Goal: Task Accomplishment & Management: Use online tool/utility

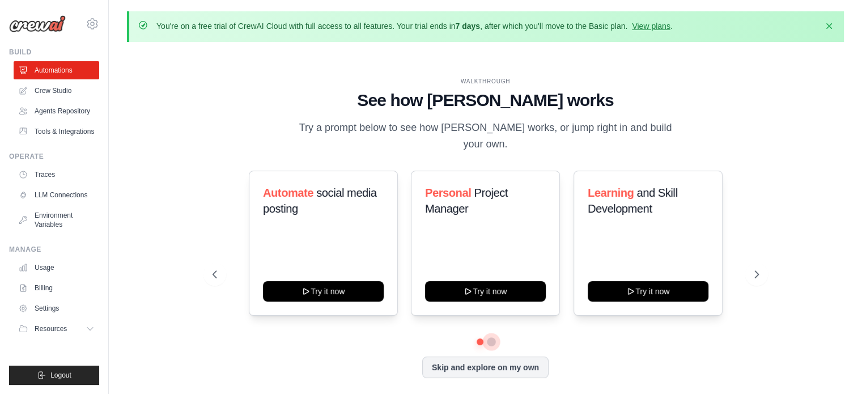
click at [488, 337] on button at bounding box center [491, 341] width 9 height 9
click at [479, 338] on button at bounding box center [479, 342] width 8 height 8
click at [494, 338] on div at bounding box center [485, 341] width 546 height 7
click at [490, 338] on button at bounding box center [491, 342] width 8 height 8
click at [481, 338] on button at bounding box center [479, 342] width 8 height 8
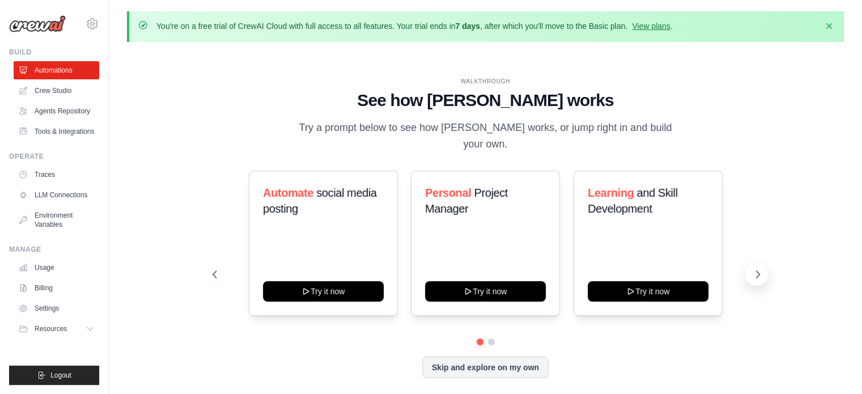
click at [756, 269] on icon at bounding box center [757, 274] width 11 height 11
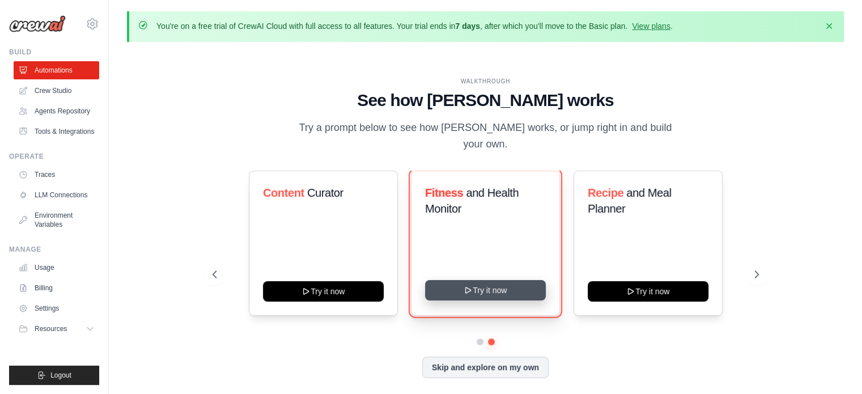
click at [467, 286] on icon at bounding box center [468, 290] width 9 height 9
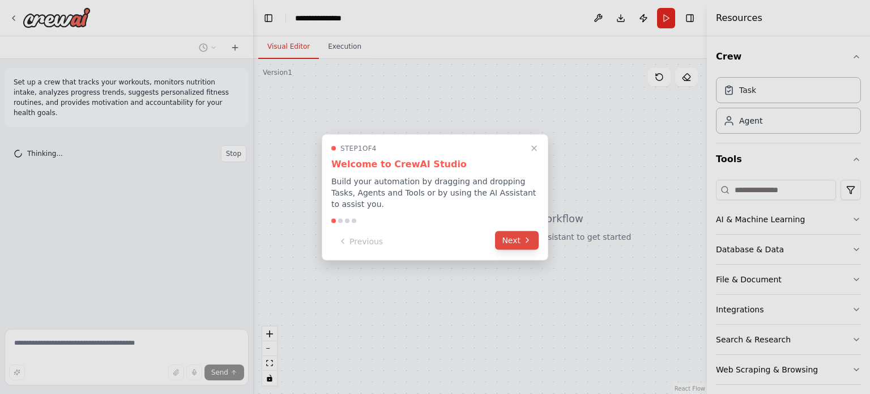
click at [519, 231] on button "Next" at bounding box center [517, 240] width 44 height 19
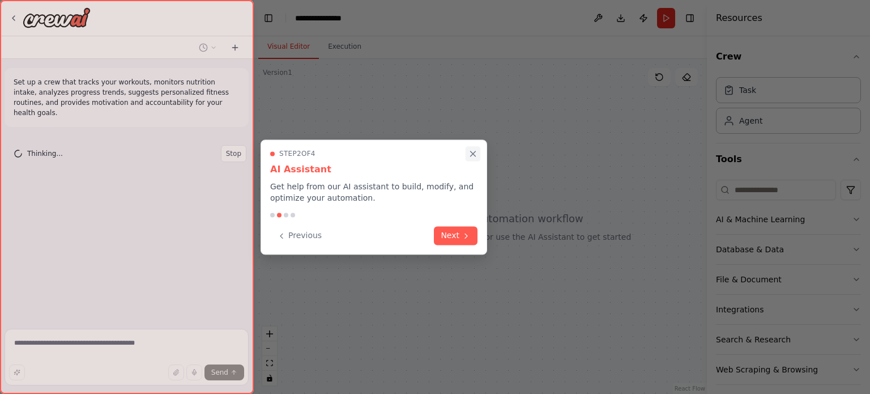
click at [473, 148] on button "Close walkthrough" at bounding box center [473, 153] width 15 height 15
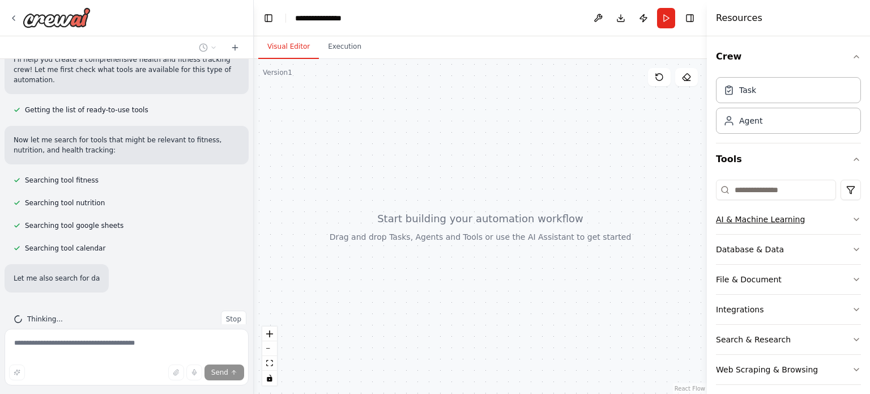
scroll to position [129, 0]
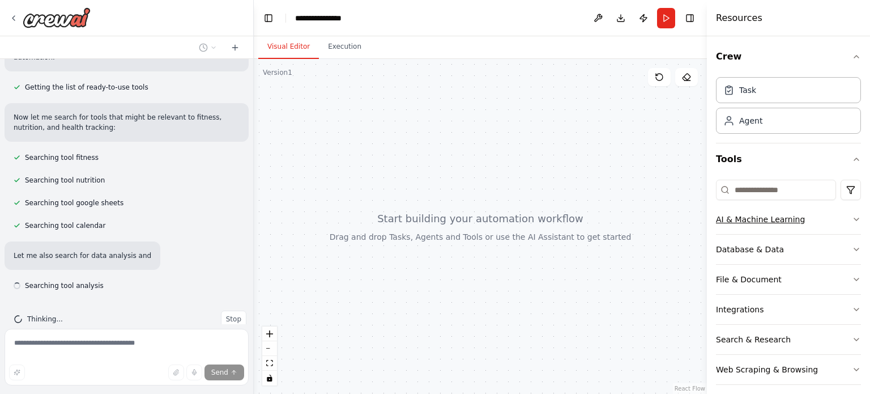
click at [852, 217] on icon "button" at bounding box center [856, 219] width 9 height 9
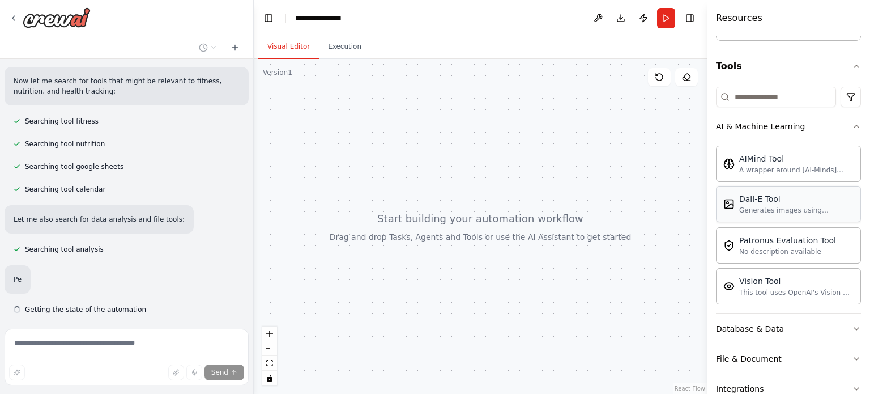
scroll to position [189, 0]
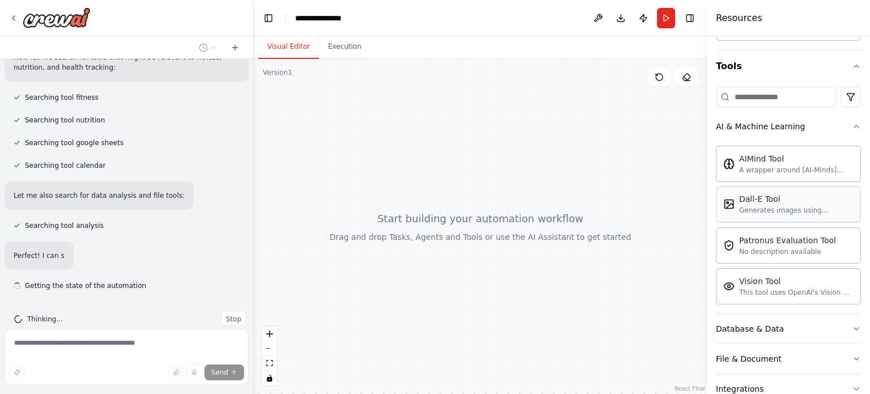
click at [795, 199] on div "Dall-E Tool" at bounding box center [796, 198] width 114 height 11
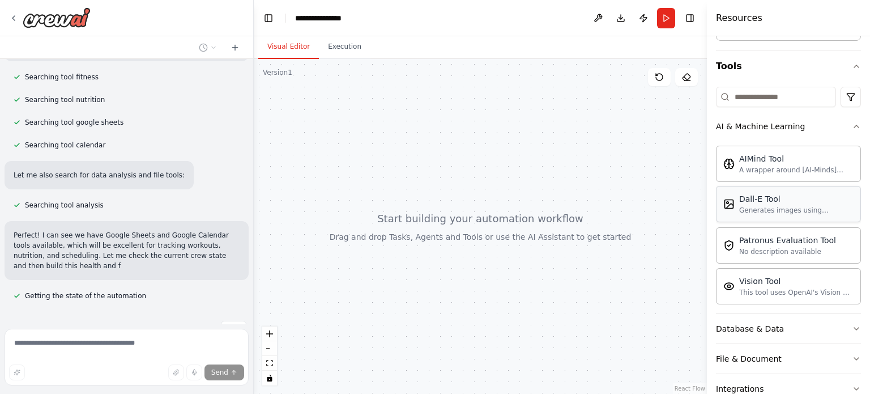
scroll to position [220, 0]
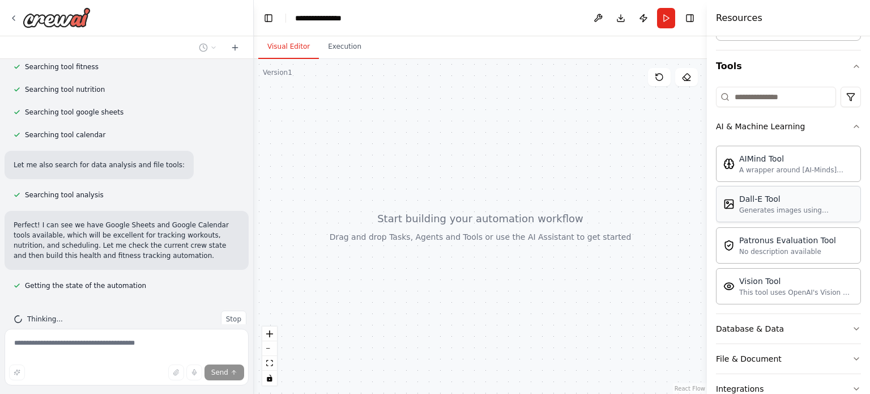
click at [738, 220] on div "Dall-E Tool Generates images using OpenAI's Dall-E model." at bounding box center [788, 204] width 145 height 36
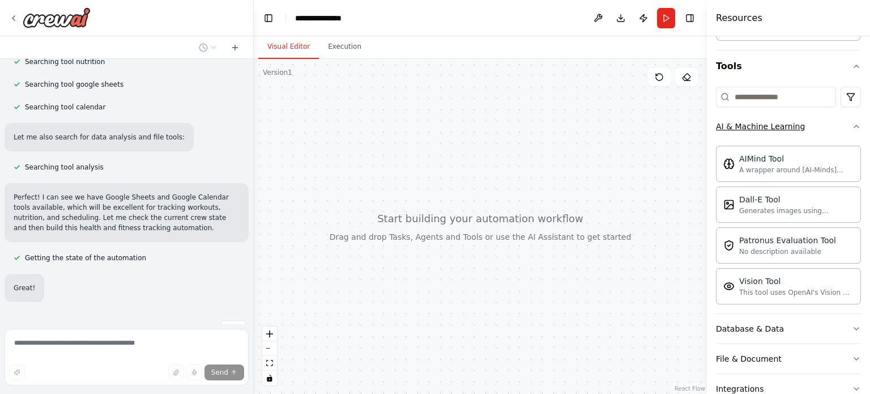
scroll to position [257, 0]
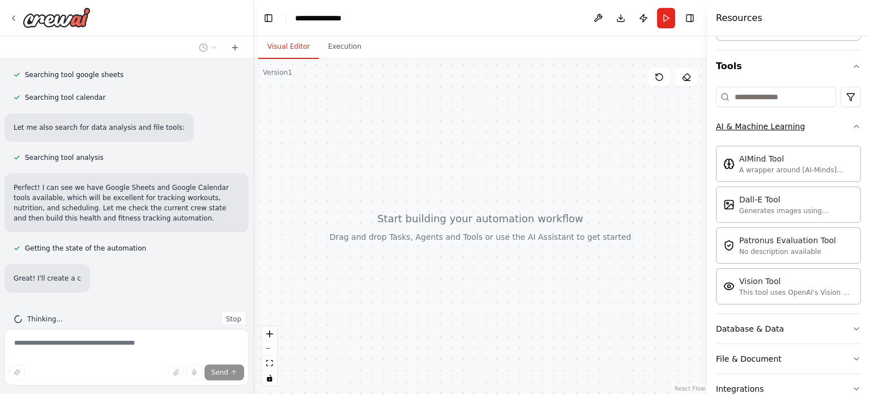
click at [842, 127] on button "AI & Machine Learning" at bounding box center [788, 126] width 145 height 29
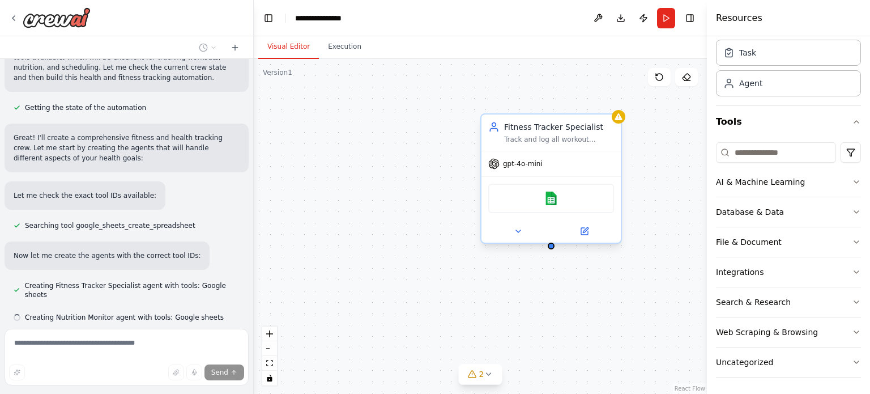
scroll to position [420, 0]
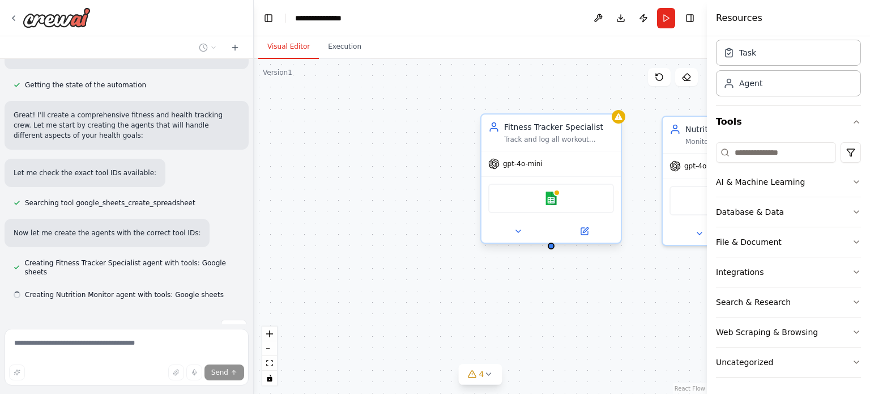
click at [535, 147] on div "Fitness Tracker Specialist Track and log all workout activities for {user_name}…" at bounding box center [551, 132] width 139 height 36
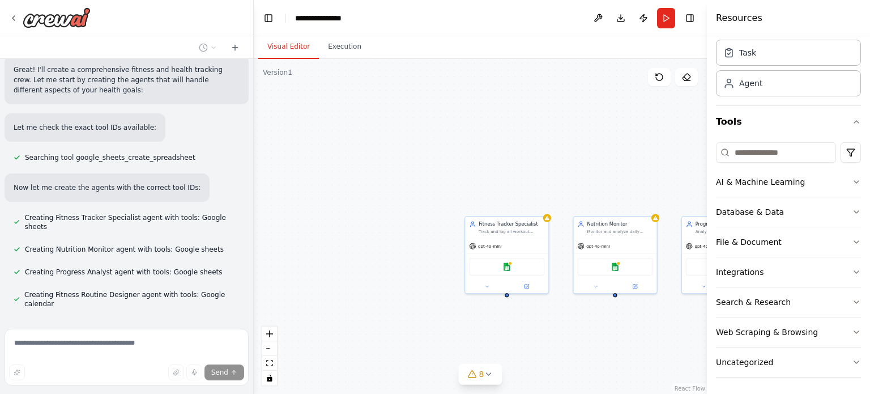
scroll to position [488, 0]
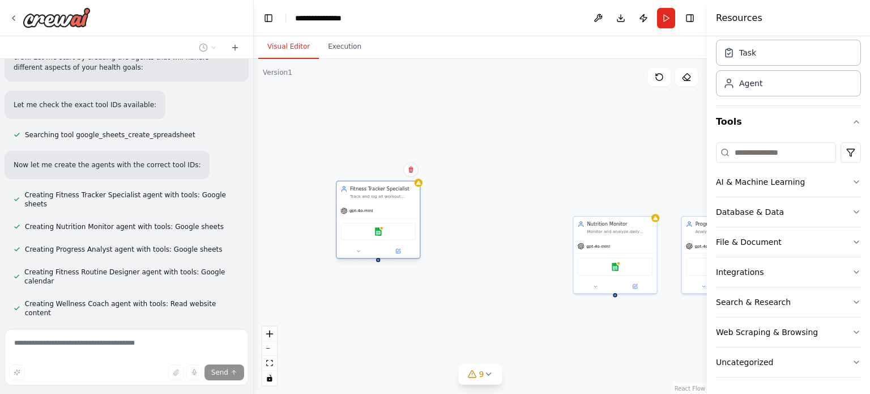
drag, startPoint x: 486, startPoint y: 227, endPoint x: 354, endPoint y: 193, distance: 136.9
click at [354, 194] on div "Track and log all workout activities for {user_name}, including exercise types,…" at bounding box center [383, 197] width 66 height 6
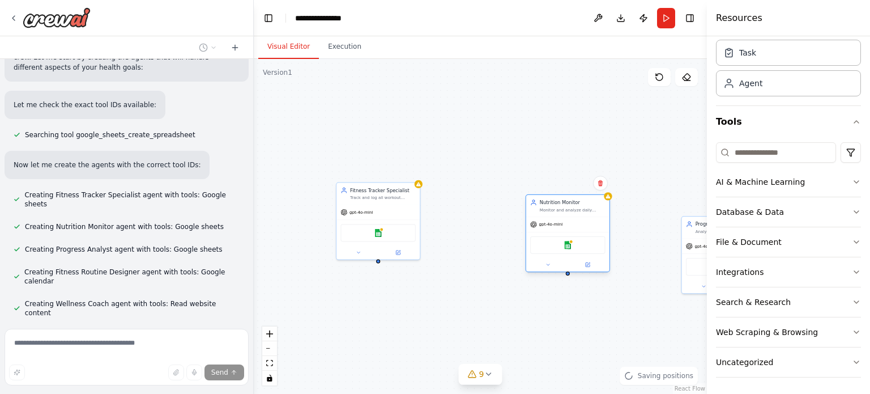
drag, startPoint x: 629, startPoint y: 246, endPoint x: 501, endPoint y: 206, distance: 134.2
click at [526, 217] on div "gpt-4o-mini" at bounding box center [567, 224] width 83 height 15
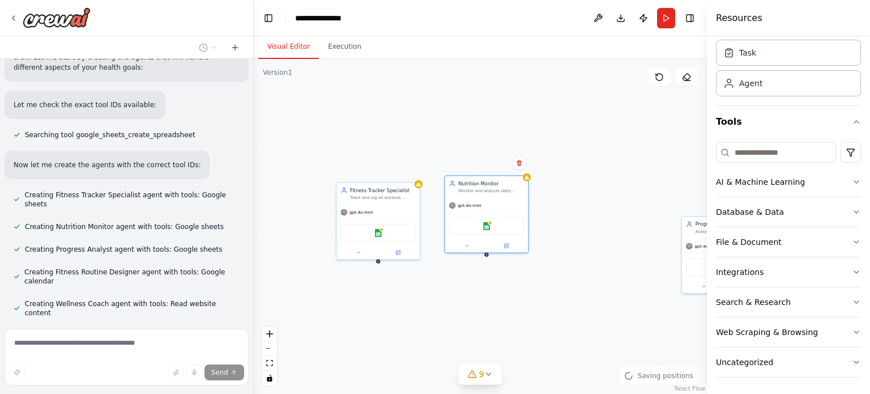
scroll to position [516, 0]
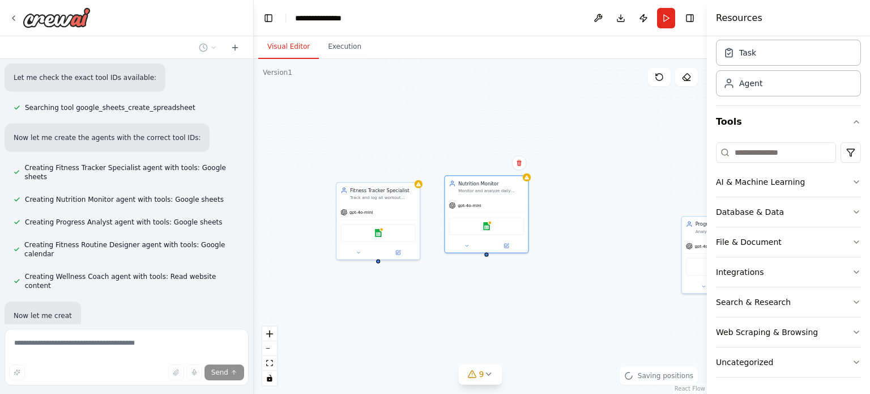
drag, startPoint x: 704, startPoint y: 250, endPoint x: 558, endPoint y: 196, distance: 155.8
click at [558, 196] on div "Set up a crew that tracks your workouts, monitors nutrition intake, analyzes pr…" at bounding box center [435, 197] width 870 height 394
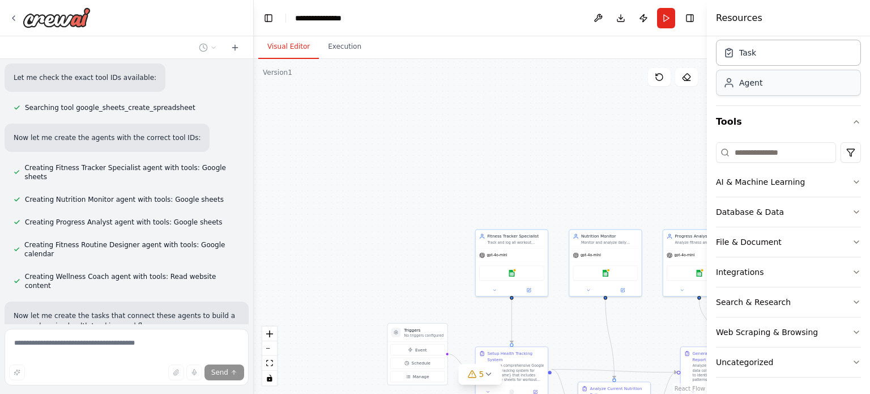
click at [721, 91] on div "Agent" at bounding box center [788, 83] width 145 height 26
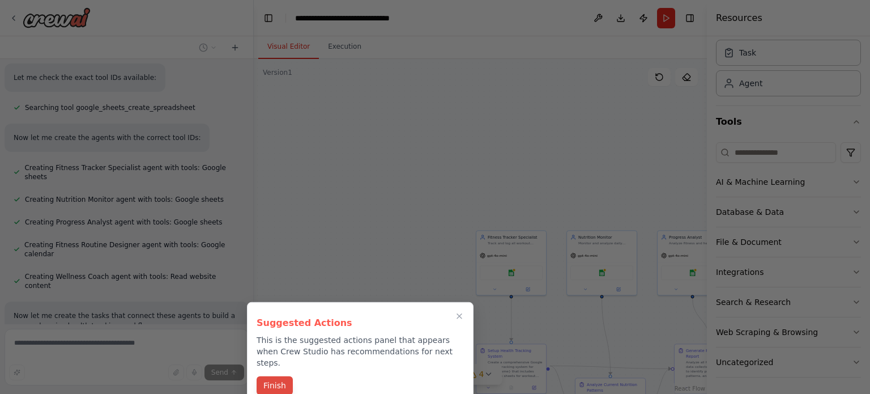
click at [262, 376] on button "Finish" at bounding box center [275, 385] width 36 height 19
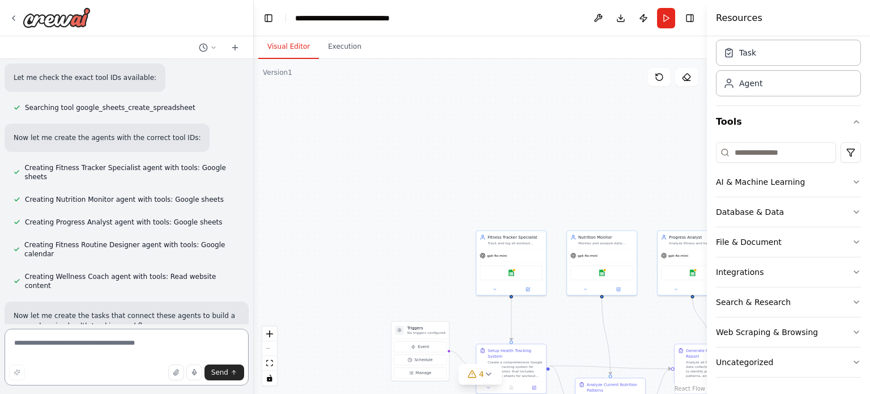
click at [46, 344] on textarea at bounding box center [127, 357] width 244 height 57
type textarea "**********"
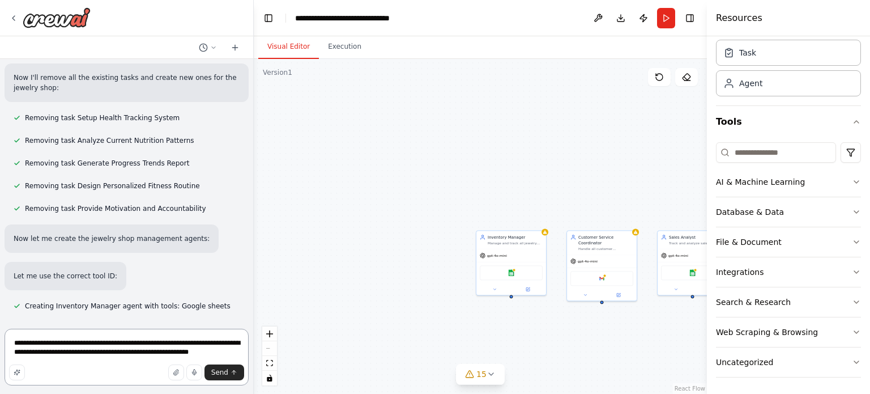
scroll to position [2034, 0]
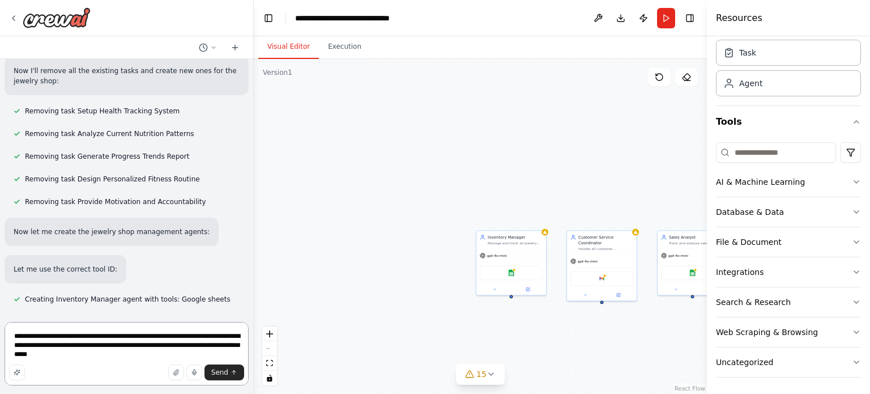
type textarea "**********"
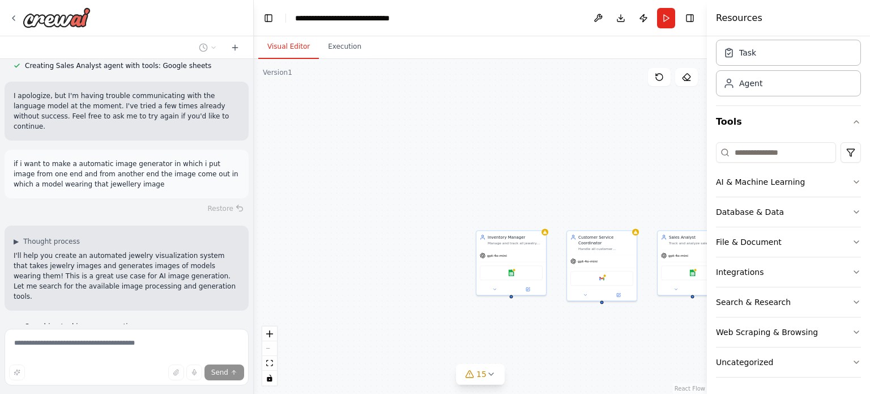
scroll to position [2349, 0]
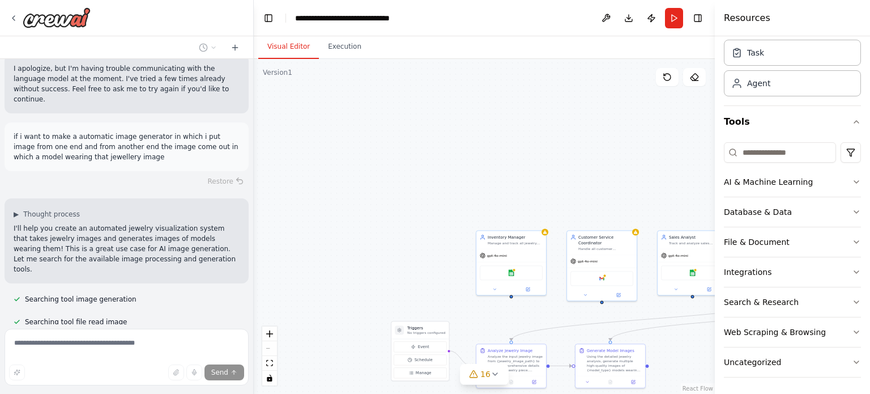
drag, startPoint x: 708, startPoint y: 148, endPoint x: 858, endPoint y: 143, distance: 150.2
click at [858, 143] on div "Resources Crew Task Agent Tools AI & Machine Learning Database & Data File & Do…" at bounding box center [792, 197] width 155 height 394
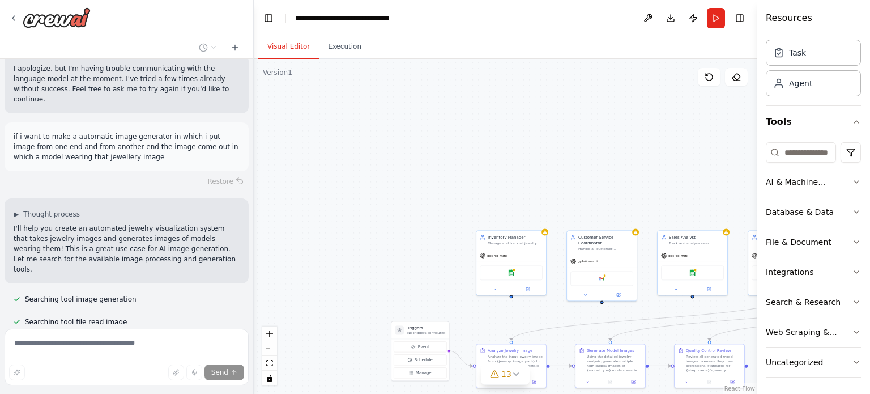
drag, startPoint x: 715, startPoint y: 143, endPoint x: 814, endPoint y: 137, distance: 98.8
click at [814, 137] on div "Resources Crew Task Agent Tools AI & Machine Learning Database & Data File & Do…" at bounding box center [813, 197] width 113 height 394
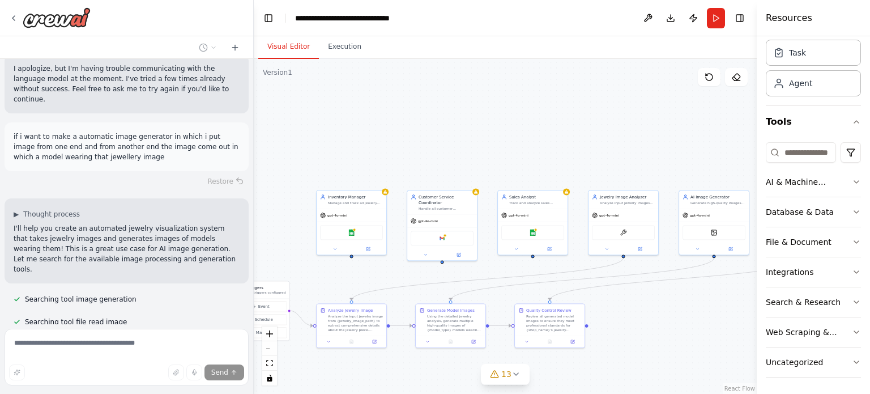
drag, startPoint x: 713, startPoint y: 160, endPoint x: 554, endPoint y: 120, distance: 164.8
click at [554, 120] on div ".deletable-edge-delete-btn { width: 20px; height: 20px; border: 0px solid #ffff…" at bounding box center [505, 226] width 503 height 335
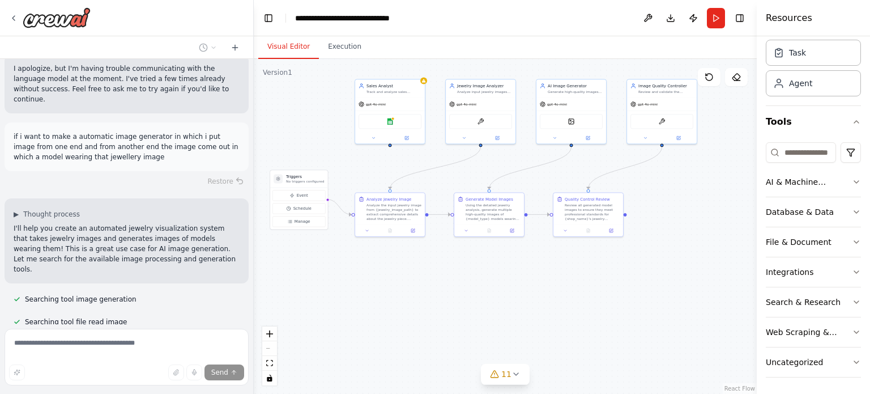
drag, startPoint x: 503, startPoint y: 91, endPoint x: 542, endPoint y: -22, distance: 119.7
click at [542, 0] on html "Set up a crew that tracks your workouts, monitors nutrition intake, analyzes pr…" at bounding box center [435, 197] width 870 height 394
click at [737, 126] on div ".deletable-edge-delete-btn { width: 20px; height: 20px; border: 0px solid #ffff…" at bounding box center [505, 226] width 503 height 335
click at [289, 188] on button "Event" at bounding box center [295, 193] width 54 height 11
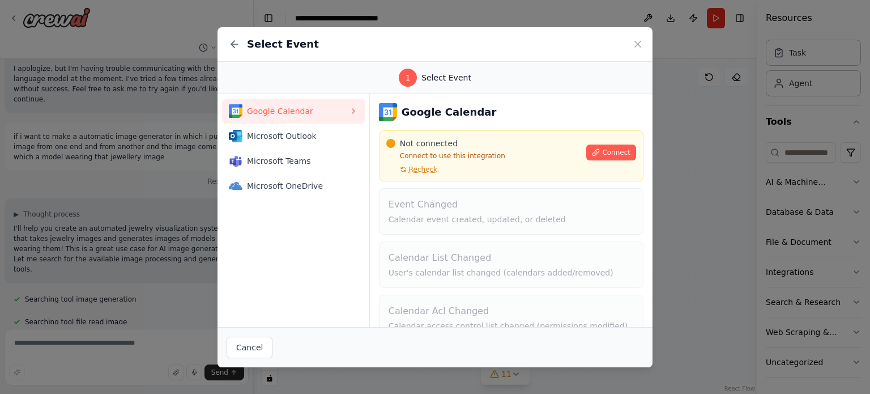
click at [630, 40] on div "Select Event" at bounding box center [435, 44] width 435 height 35
click at [636, 42] on icon at bounding box center [638, 44] width 6 height 6
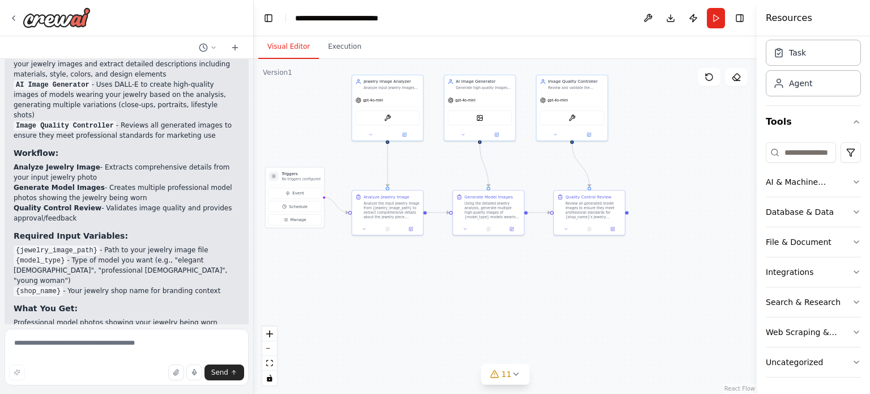
scroll to position [3331, 0]
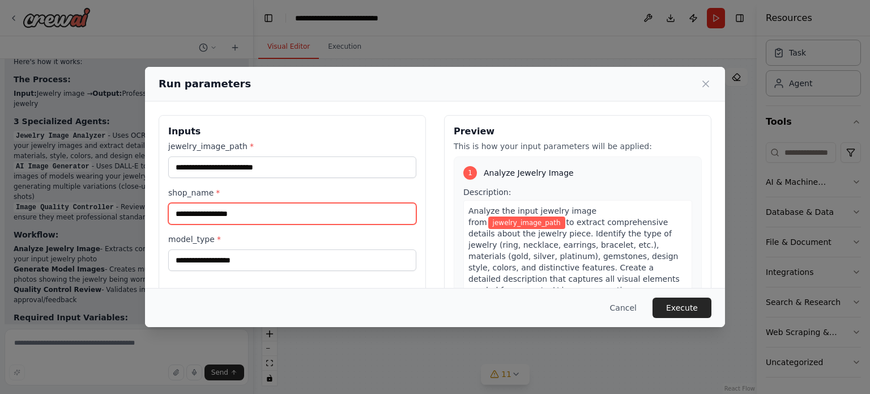
click at [236, 220] on input "shop_name *" at bounding box center [292, 214] width 248 height 22
type input "**********"
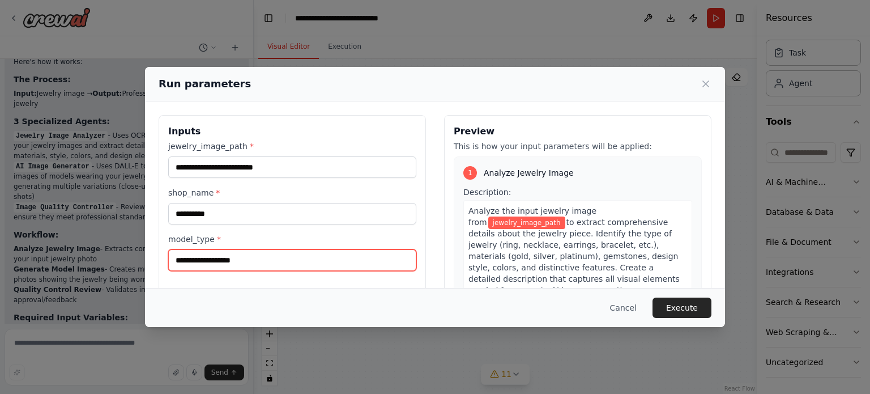
click at [249, 261] on input "model_type *" at bounding box center [292, 260] width 248 height 22
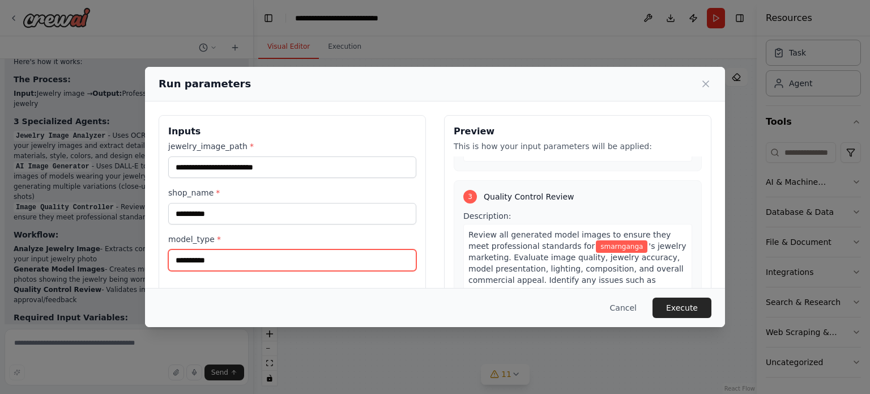
scroll to position [109, 0]
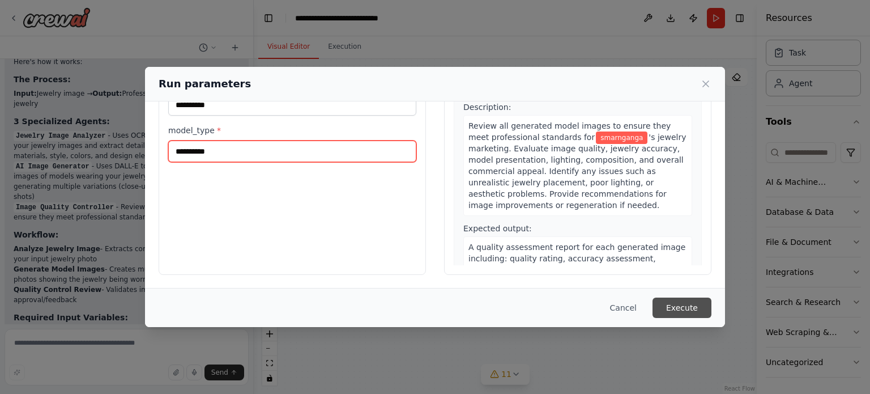
type input "**********"
click at [662, 308] on button "Execute" at bounding box center [682, 307] width 59 height 20
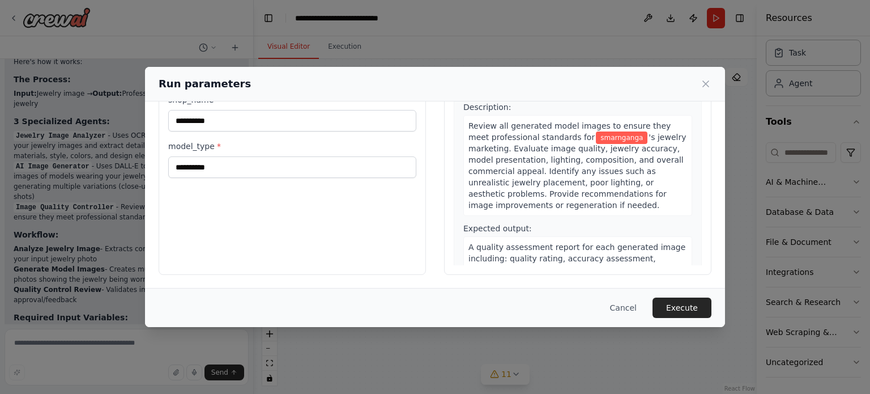
scroll to position [0, 0]
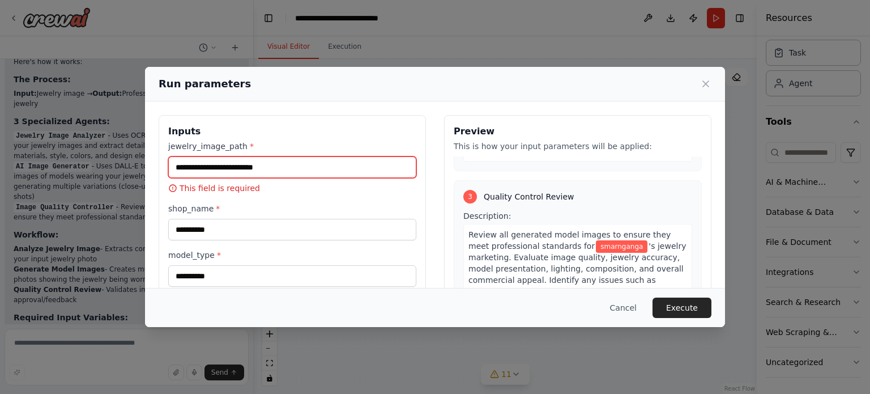
click at [281, 158] on input "jewelry_image_path *" at bounding box center [292, 167] width 248 height 22
click at [279, 165] on input "jewelry_image_path *" at bounding box center [292, 167] width 248 height 22
click at [296, 168] on input "*" at bounding box center [292, 167] width 248 height 22
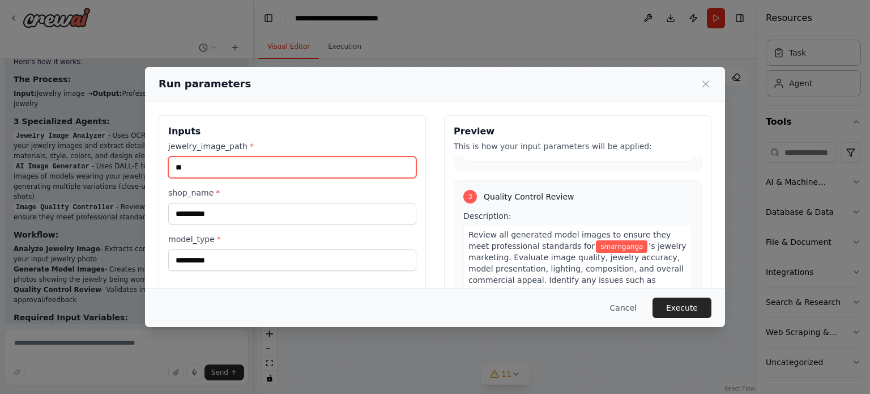
type input "*"
type input "*******"
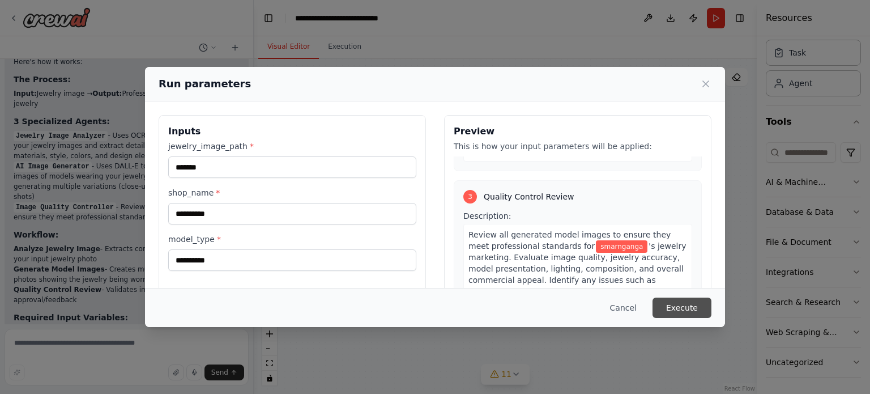
click at [678, 299] on button "Execute" at bounding box center [682, 307] width 59 height 20
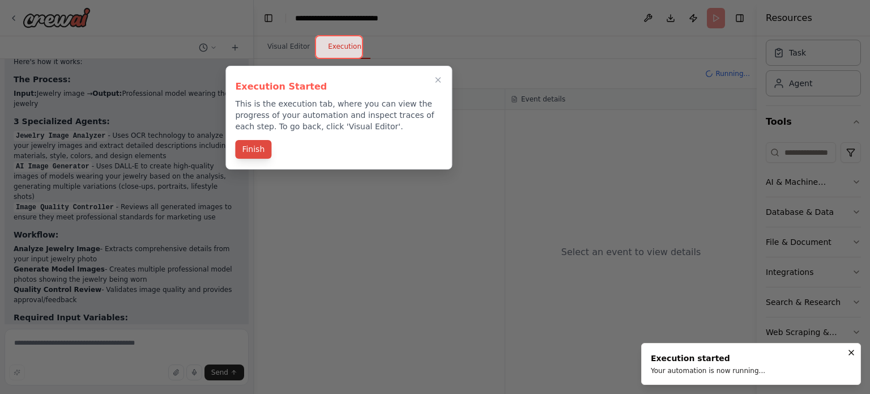
click at [265, 149] on button "Finish" at bounding box center [253, 149] width 36 height 19
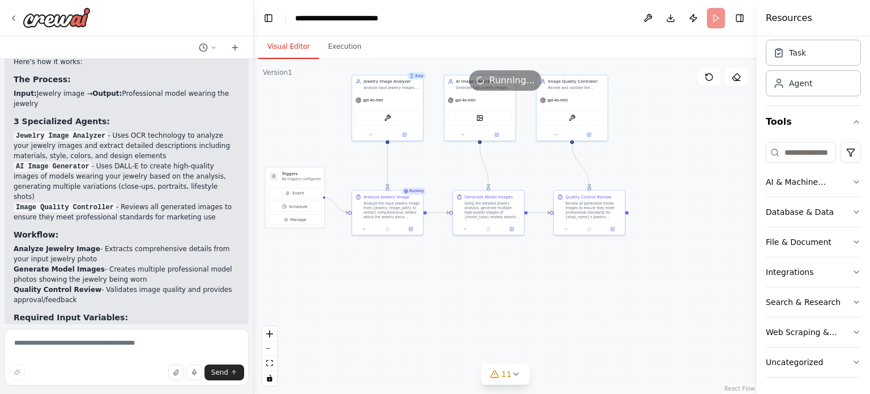
click at [285, 37] on button "Visual Editor" at bounding box center [288, 47] width 61 height 24
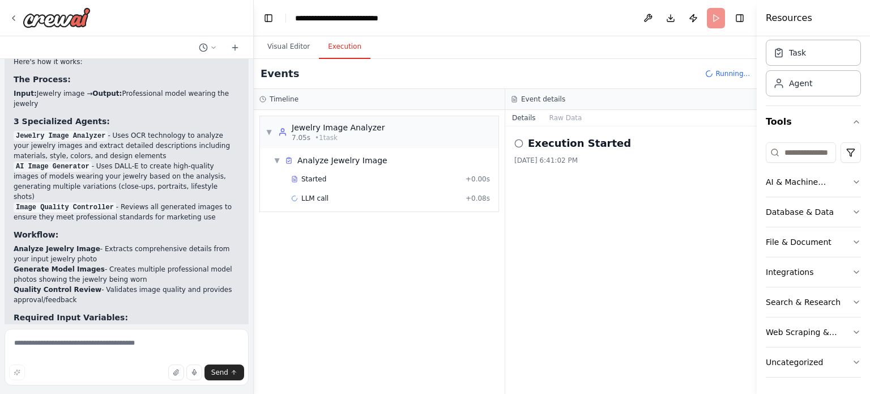
click at [330, 44] on button "Execution" at bounding box center [345, 47] width 52 height 24
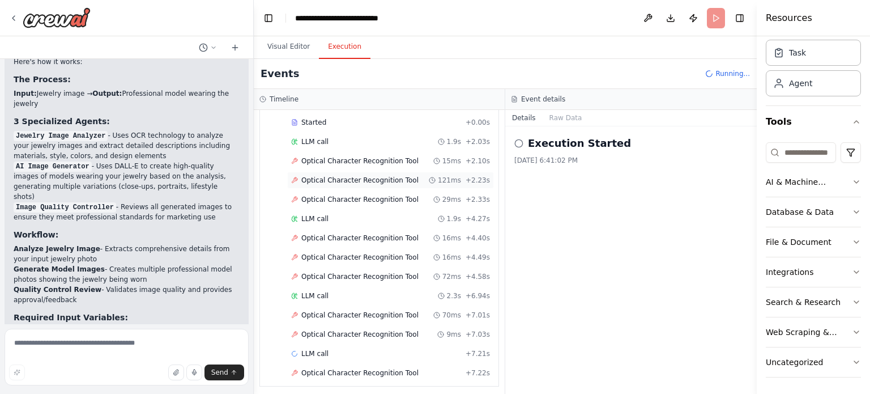
scroll to position [58, 0]
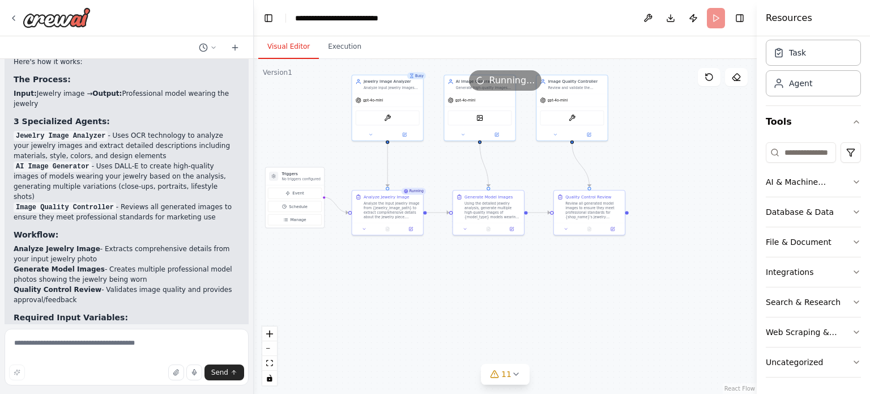
click at [291, 47] on button "Visual Editor" at bounding box center [288, 47] width 61 height 24
click at [648, 142] on div ".deletable-edge-delete-btn { width: 20px; height: 20px; border: 0px solid #ffff…" at bounding box center [505, 226] width 503 height 335
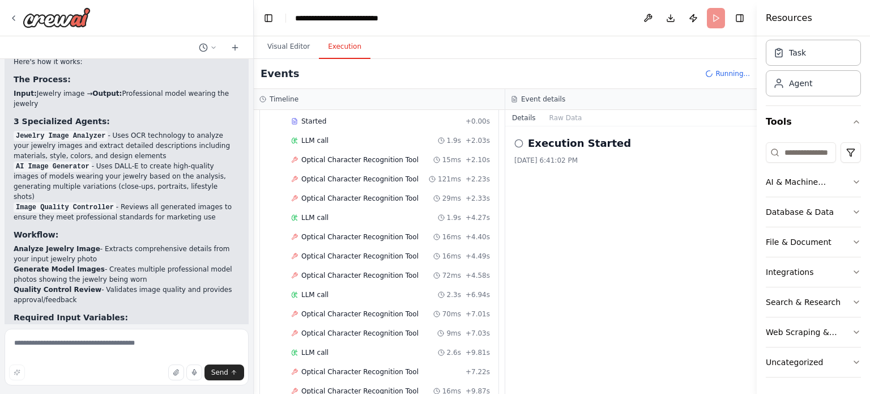
click at [336, 40] on button "Execution" at bounding box center [345, 47] width 52 height 24
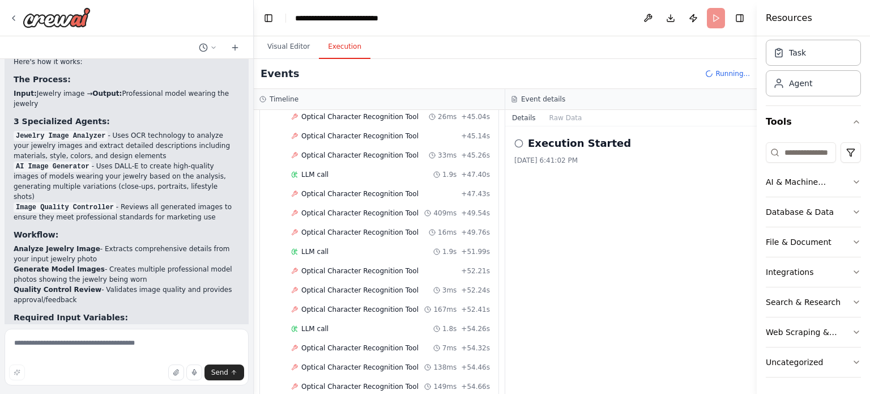
scroll to position [1295, 0]
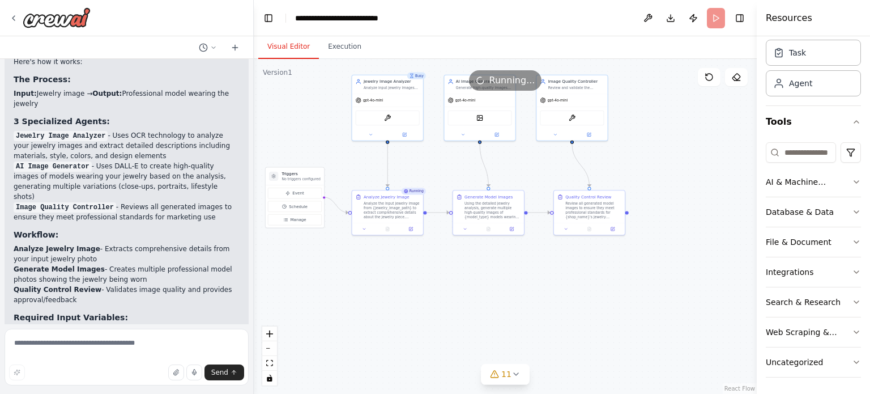
click at [295, 45] on button "Visual Editor" at bounding box center [288, 47] width 61 height 24
click at [292, 222] on span "Manage" at bounding box center [298, 220] width 16 height 6
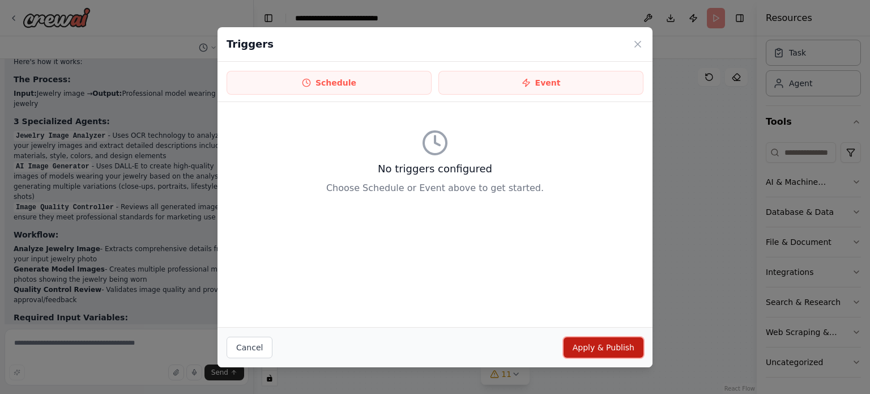
click at [610, 343] on button "Apply & Publish" at bounding box center [604, 347] width 80 height 20
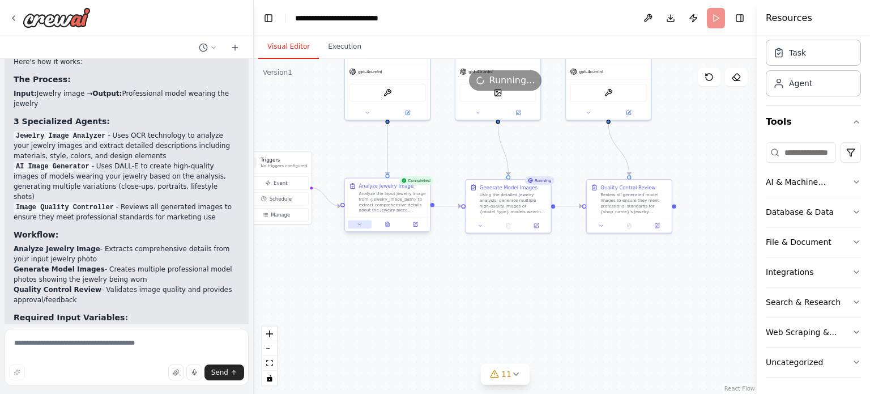
click at [358, 228] on button at bounding box center [360, 224] width 24 height 8
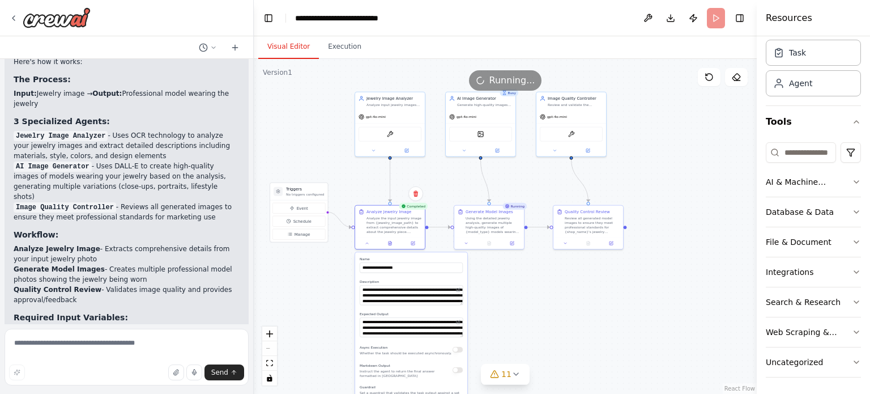
click at [544, 278] on div ".deletable-edge-delete-btn { width: 20px; height: 20px; border: 0px solid #ffff…" at bounding box center [505, 226] width 503 height 335
click at [317, 317] on div ".deletable-edge-delete-btn { width: 20px; height: 20px; border: 0px solid #ffff…" at bounding box center [505, 226] width 503 height 335
click at [320, 299] on div ".deletable-edge-delete-btn { width: 20px; height: 20px; border: 0px solid #ffff…" at bounding box center [505, 226] width 503 height 335
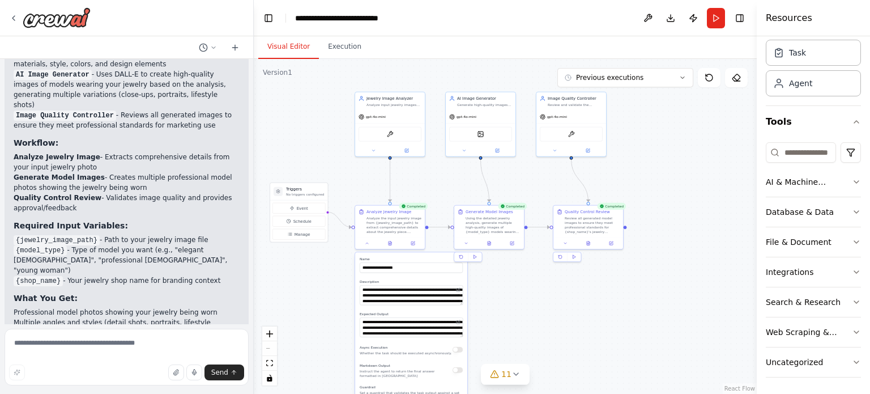
click at [360, 203] on div ".deletable-edge-delete-btn { width: 20px; height: 20px; border: 0px solid #ffff…" at bounding box center [505, 226] width 503 height 335
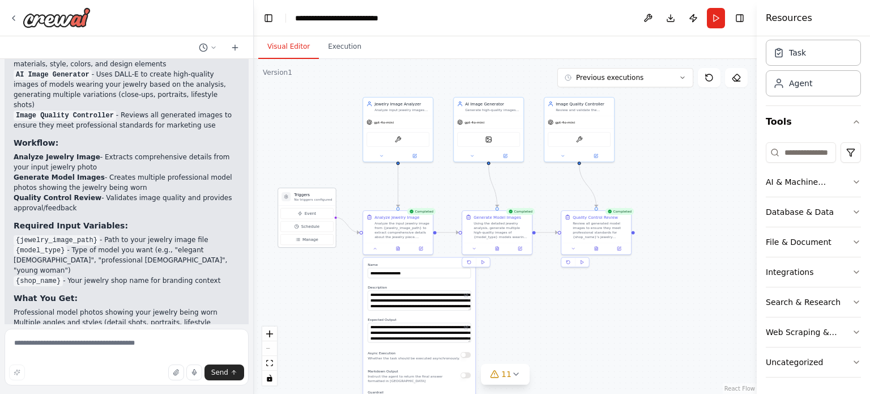
click at [290, 199] on div at bounding box center [286, 196] width 9 height 9
click at [674, 72] on button "Previous executions" at bounding box center [626, 77] width 136 height 19
click at [315, 211] on button "Event" at bounding box center [306, 213] width 53 height 11
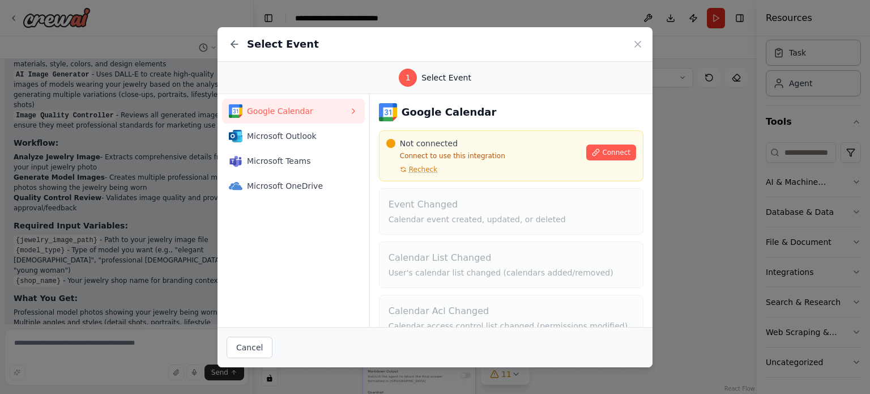
scroll to position [75, 0]
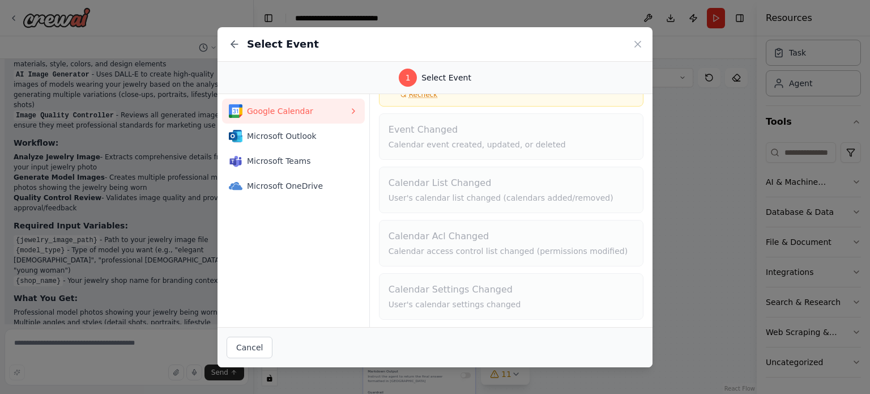
click at [645, 31] on div "Select Event" at bounding box center [435, 44] width 435 height 35
click at [643, 39] on icon at bounding box center [637, 44] width 11 height 11
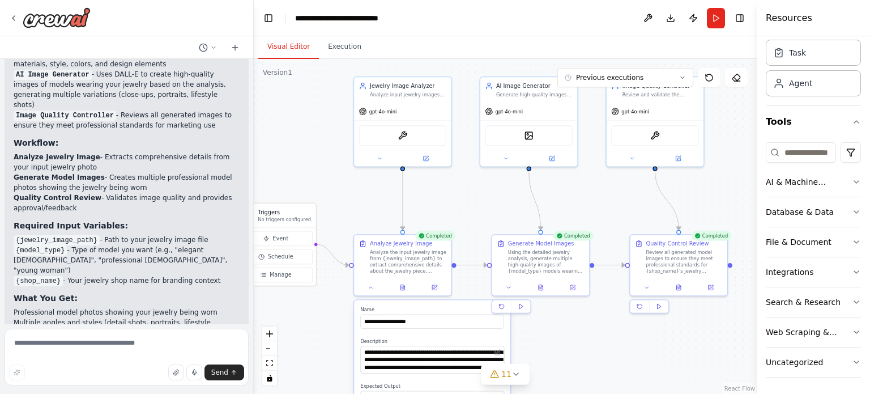
click at [324, 93] on div ".deletable-edge-delete-btn { width: 20px; height: 20px; border: 0px solid #ffff…" at bounding box center [505, 226] width 503 height 335
click at [678, 71] on button "Previous executions" at bounding box center [626, 77] width 136 height 19
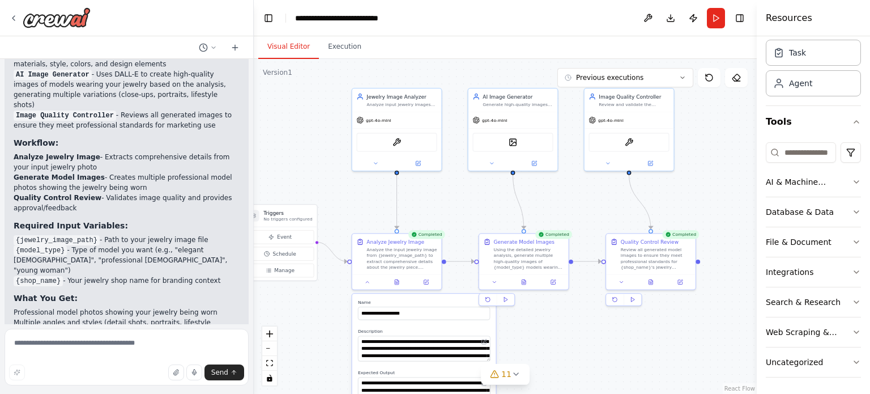
click at [333, 226] on div ".deletable-edge-delete-btn { width: 20px; height: 20px; border: 0px solid #ffff…" at bounding box center [505, 226] width 503 height 335
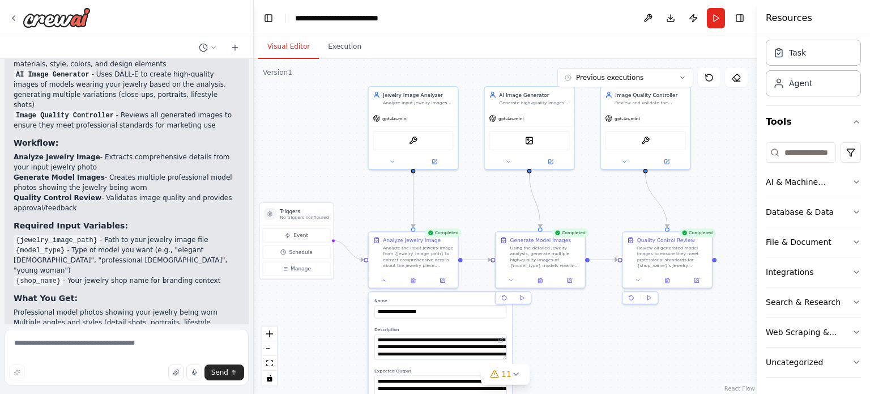
drag, startPoint x: 334, startPoint y: 226, endPoint x: 350, endPoint y: 223, distance: 16.6
click at [350, 223] on div ".deletable-edge-delete-btn { width: 20px; height: 20px; border: 0px solid #ffff…" at bounding box center [505, 226] width 503 height 335
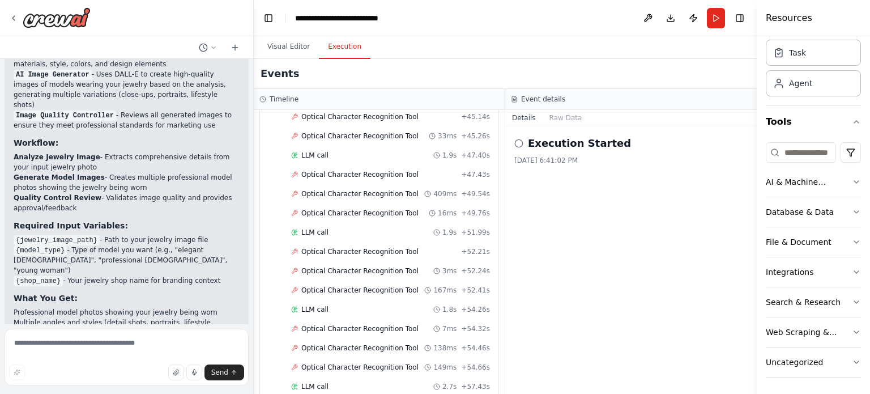
click at [335, 42] on button "Execution" at bounding box center [345, 47] width 52 height 24
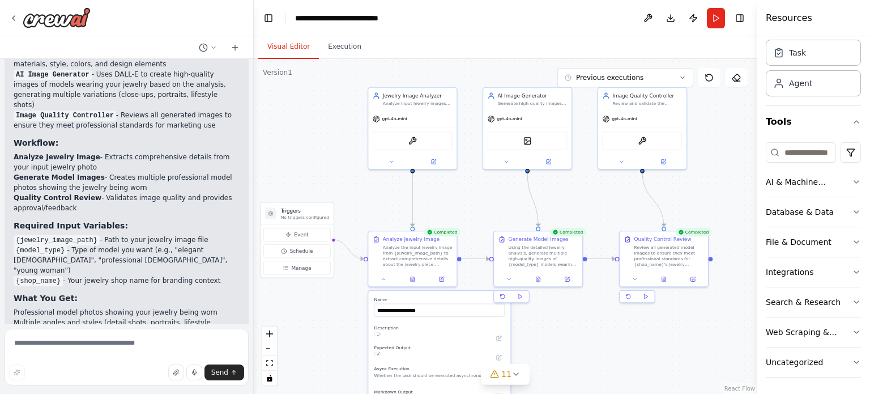
click at [291, 42] on button "Visual Editor" at bounding box center [288, 47] width 61 height 24
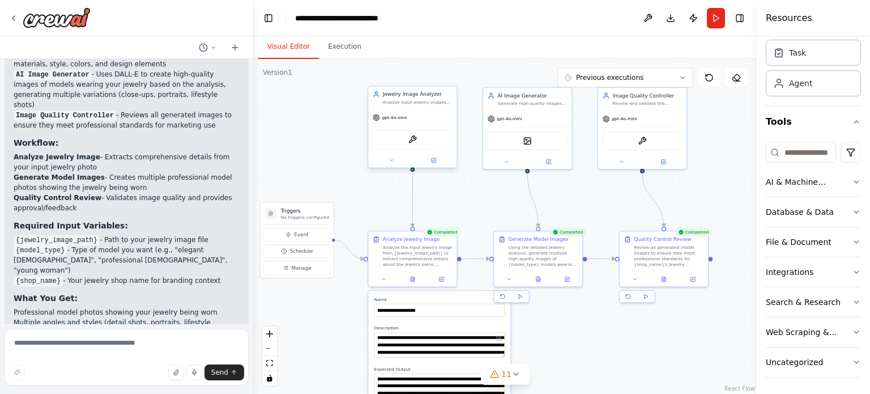
click at [415, 144] on div "OCRTool" at bounding box center [413, 139] width 80 height 19
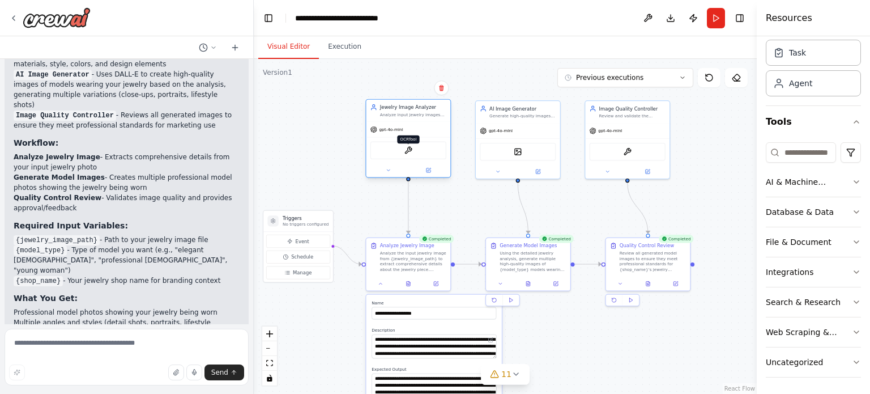
click at [411, 152] on img at bounding box center [409, 150] width 8 height 8
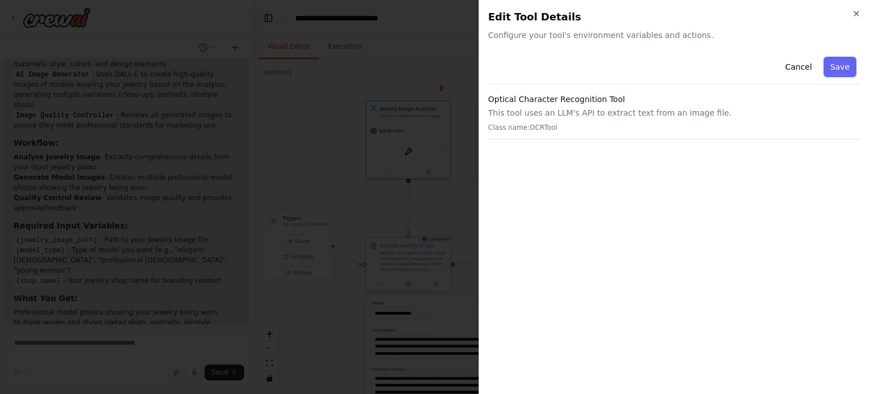
click at [635, 113] on p "This tool uses an LLM's API to extract text from an image file." at bounding box center [674, 112] width 373 height 11
click at [858, 11] on icon "button" at bounding box center [856, 13] width 9 height 9
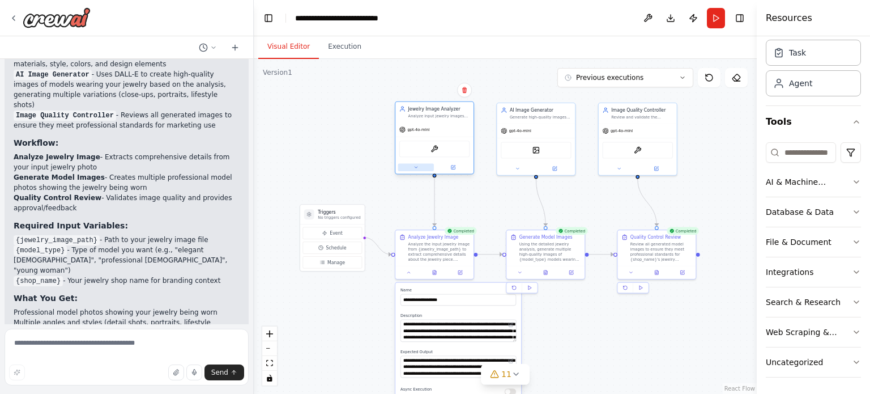
click at [418, 169] on button at bounding box center [416, 167] width 36 height 7
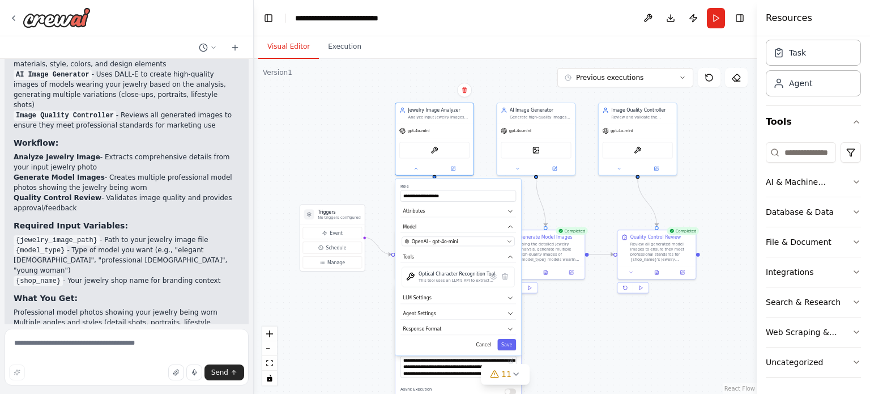
click at [332, 320] on div ".deletable-edge-delete-btn { width: 20px; height: 20px; border: 0px solid #ffff…" at bounding box center [505, 226] width 503 height 335
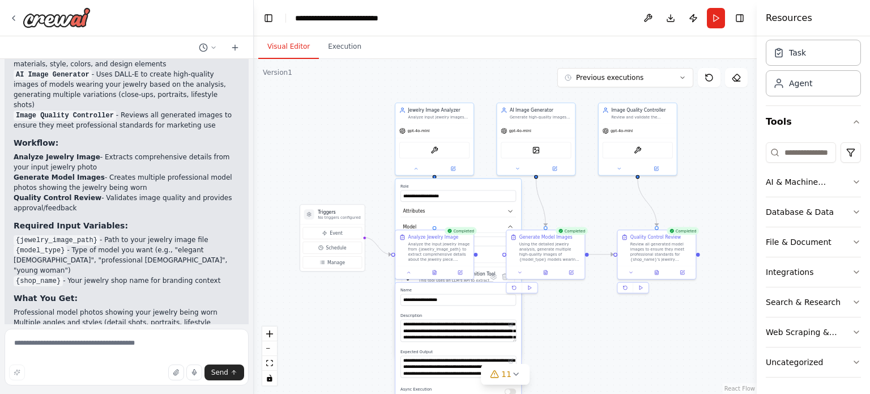
click at [322, 133] on div ".deletable-edge-delete-btn { width: 20px; height: 20px; border: 0px solid #ffff…" at bounding box center [505, 226] width 503 height 335
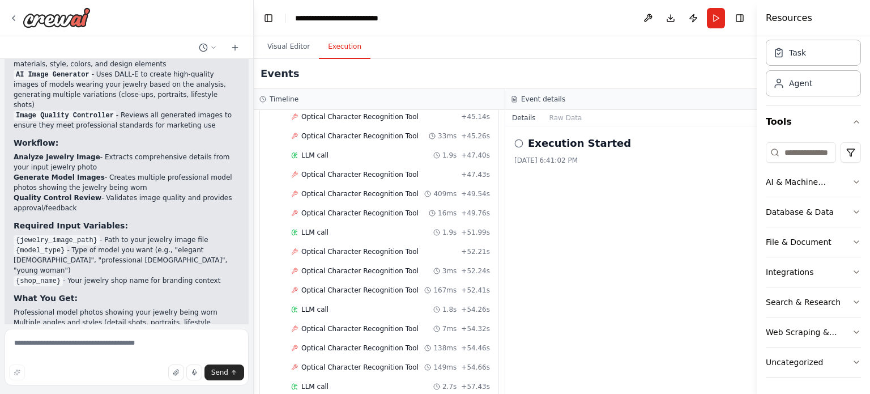
click at [333, 56] on button "Execution" at bounding box center [345, 47] width 52 height 24
click at [519, 142] on icon at bounding box center [518, 143] width 9 height 9
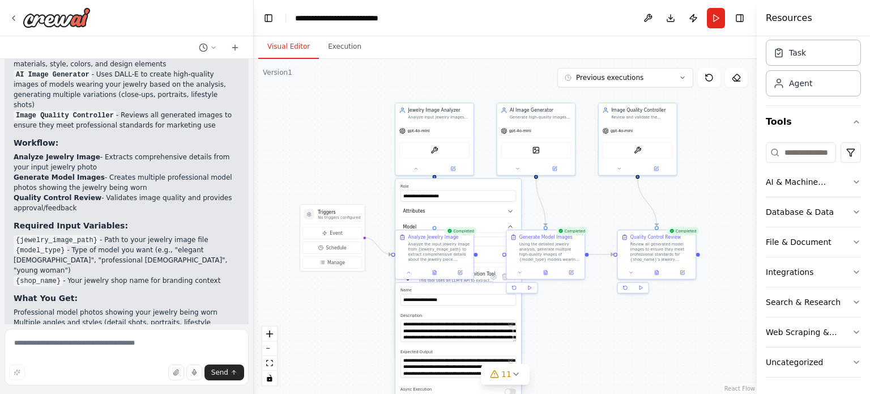
click at [303, 42] on button "Visual Editor" at bounding box center [288, 47] width 61 height 24
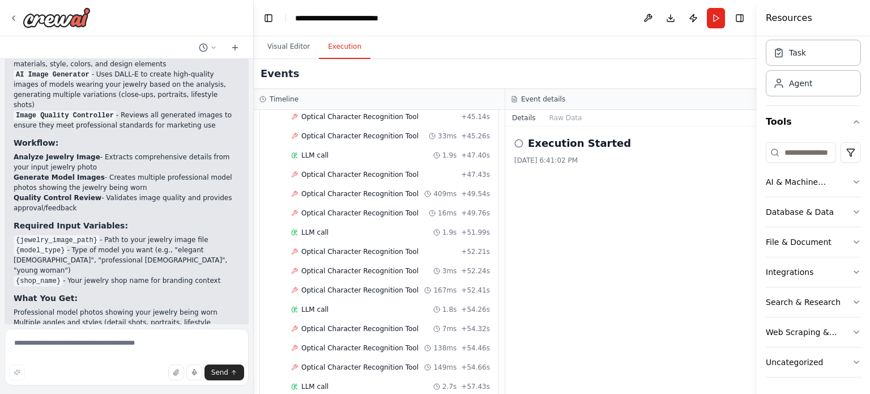
click at [335, 41] on button "Execution" at bounding box center [345, 47] width 52 height 24
click at [308, 42] on button "Visual Editor" at bounding box center [288, 47] width 61 height 24
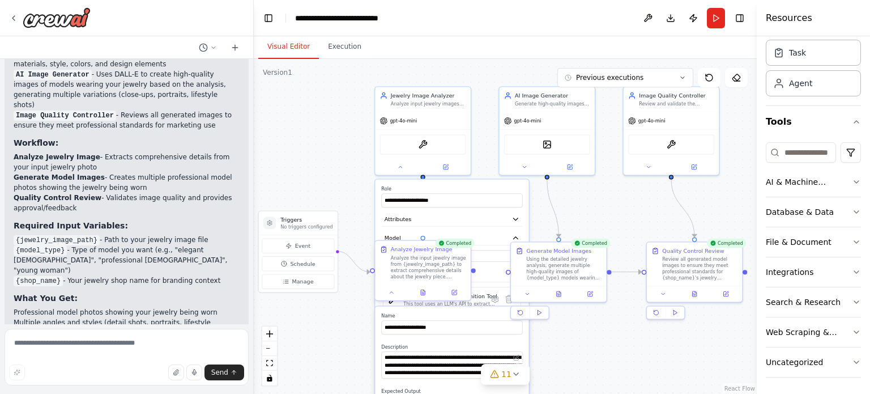
click at [385, 254] on div "Analyze Jewelry Image Analyze the input jewelry image from {jewelry_image_path}…" at bounding box center [423, 262] width 86 height 34
click at [396, 295] on button at bounding box center [392, 292] width 27 height 9
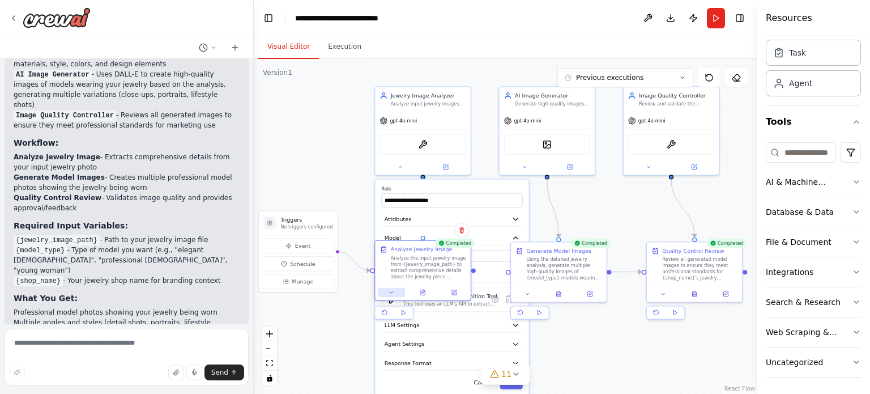
click at [390, 296] on button at bounding box center [392, 292] width 27 height 9
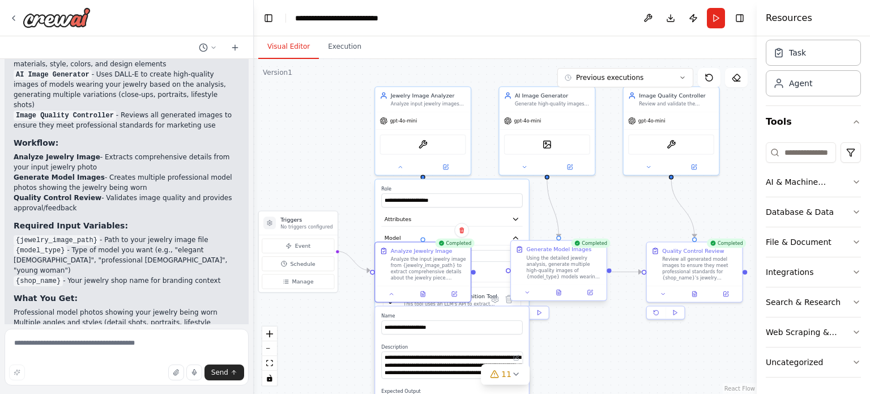
click at [529, 301] on div "Completed Generate Model Images Using the detailed jewelry analysis, generate m…" at bounding box center [559, 280] width 97 height 78
click at [392, 294] on icon at bounding box center [392, 292] width 6 height 6
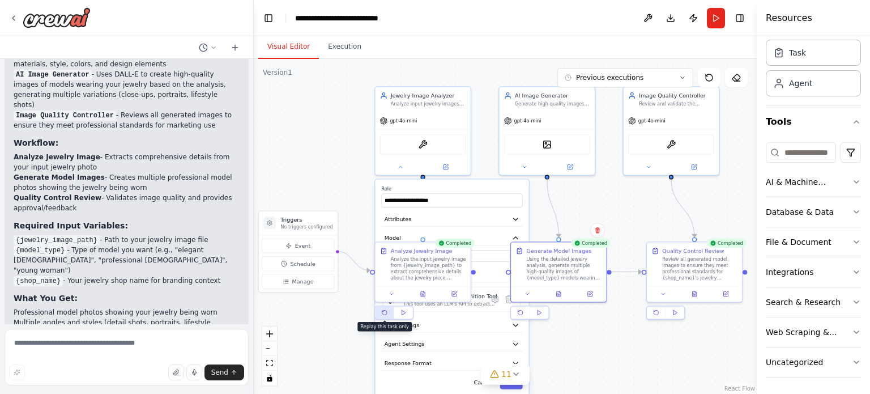
click at [388, 312] on icon at bounding box center [384, 312] width 6 height 6
click at [420, 297] on div at bounding box center [423, 292] width 96 height 16
click at [660, 294] on button at bounding box center [663, 292] width 27 height 9
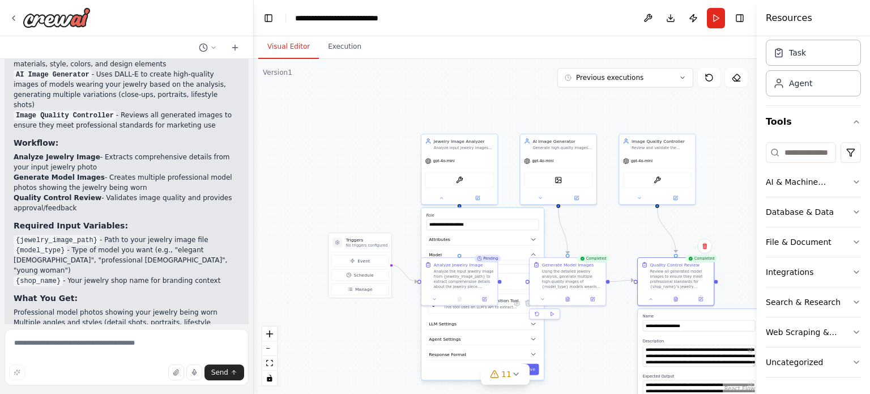
click at [652, 304] on div "**********" at bounding box center [675, 281] width 77 height 49
click at [650, 299] on icon at bounding box center [651, 297] width 5 height 5
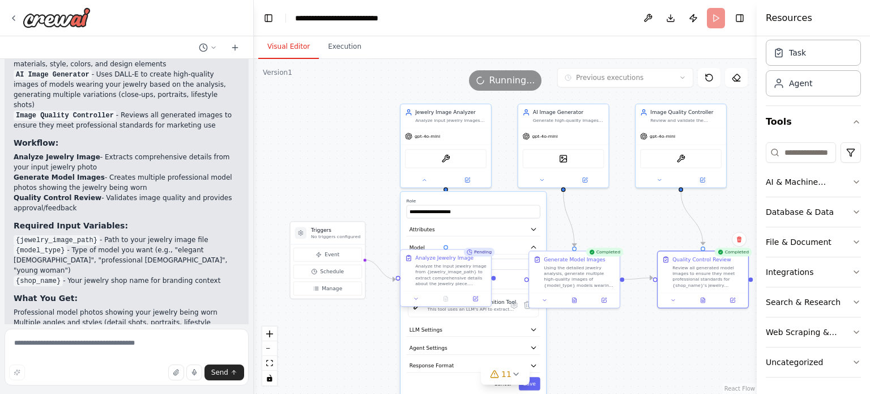
click at [413, 258] on div "Analyze Jewelry Image Analyze the input jewelry image from {jewelry_image_path}…" at bounding box center [446, 270] width 82 height 32
click at [450, 236] on div "**********" at bounding box center [474, 294] width 146 height 205
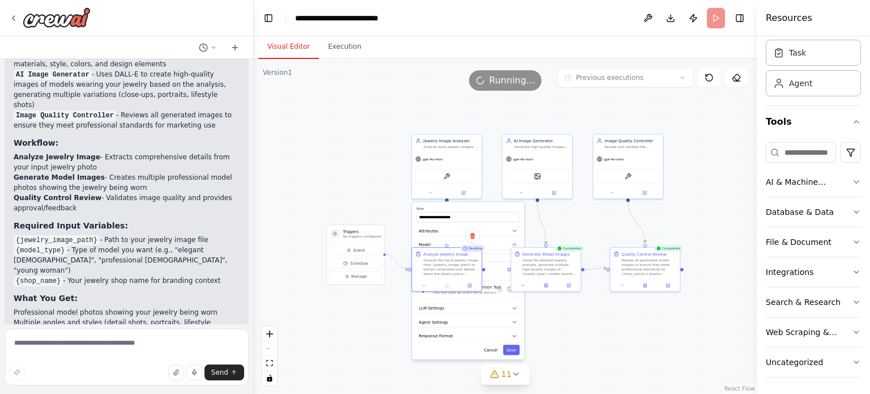
click at [492, 354] on div "**********" at bounding box center [468, 281] width 112 height 158
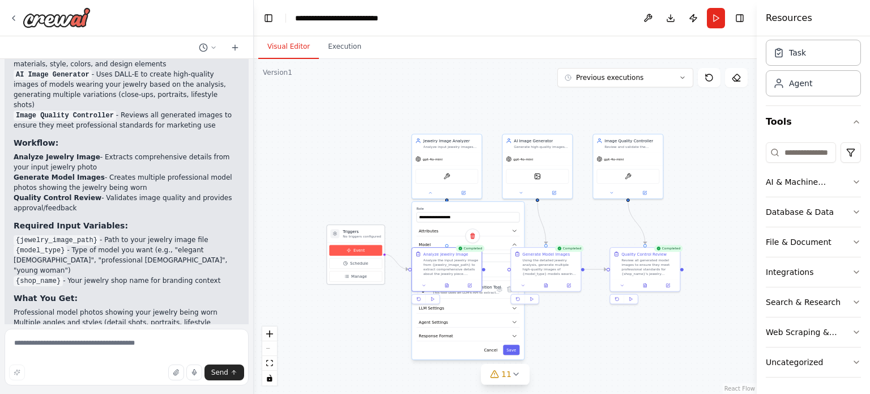
click at [362, 249] on span "Event" at bounding box center [359, 251] width 11 height 6
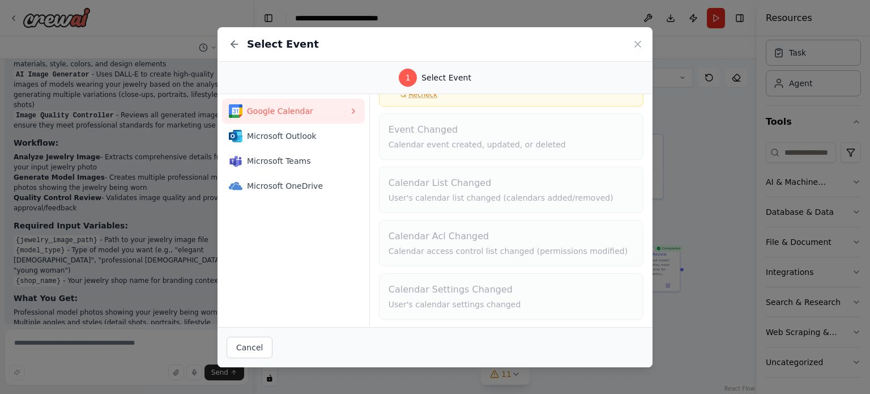
scroll to position [0, 0]
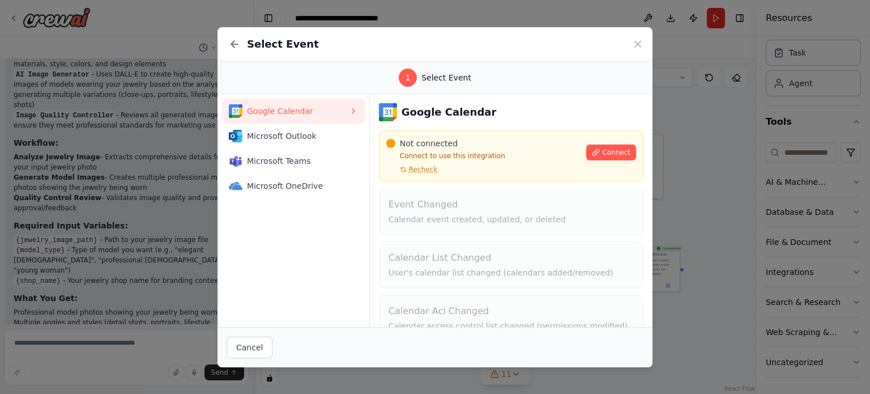
click at [451, 316] on div "Google Calendar Not connected Connect to use this integration Recheck Connect E…" at bounding box center [511, 248] width 265 height 291
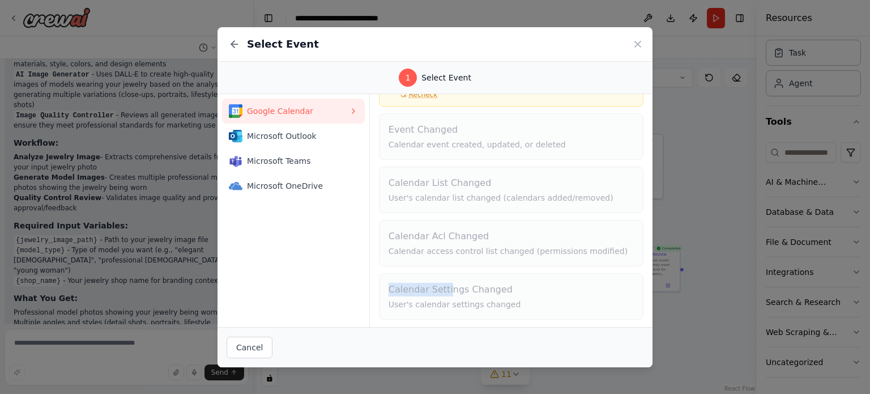
click at [448, 279] on div "Google Calendar Not connected Connect to use this integration Recheck Connect E…" at bounding box center [511, 173] width 265 height 291
click at [641, 42] on icon at bounding box center [637, 44] width 11 height 11
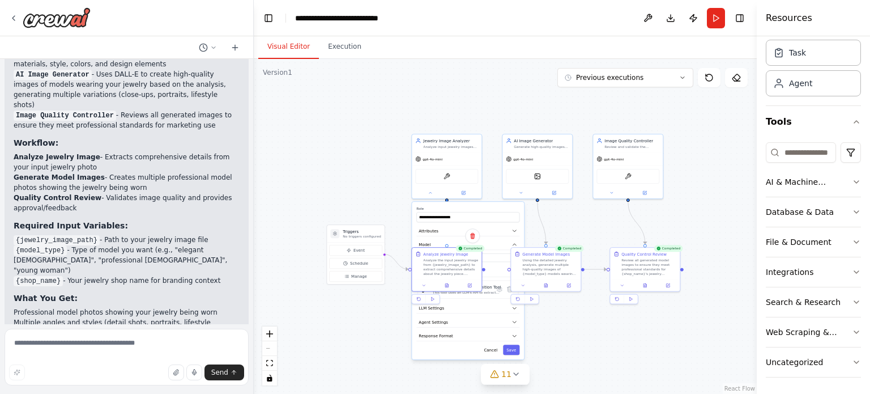
click at [375, 321] on div ".deletable-edge-delete-btn { width: 20px; height: 20px; border: 0px solid #ffff…" at bounding box center [505, 226] width 503 height 335
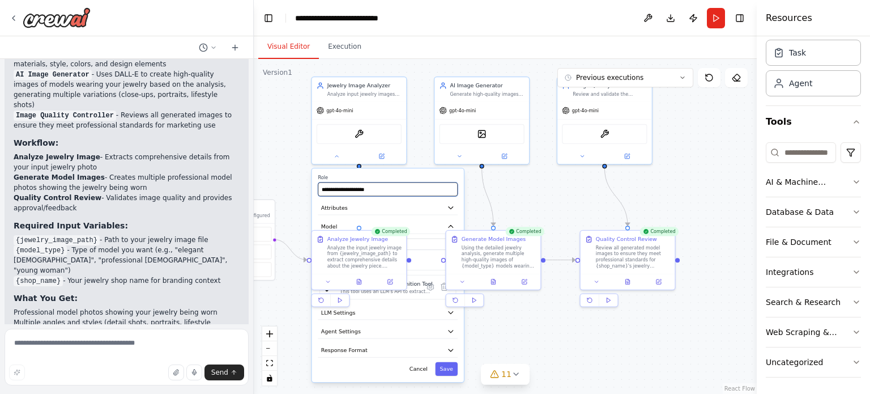
drag, startPoint x: 406, startPoint y: 184, endPoint x: 280, endPoint y: 149, distance: 130.5
click at [280, 149] on div ".deletable-edge-delete-btn { width: 20px; height: 20px; border: 0px solid #ffff…" at bounding box center [505, 226] width 503 height 335
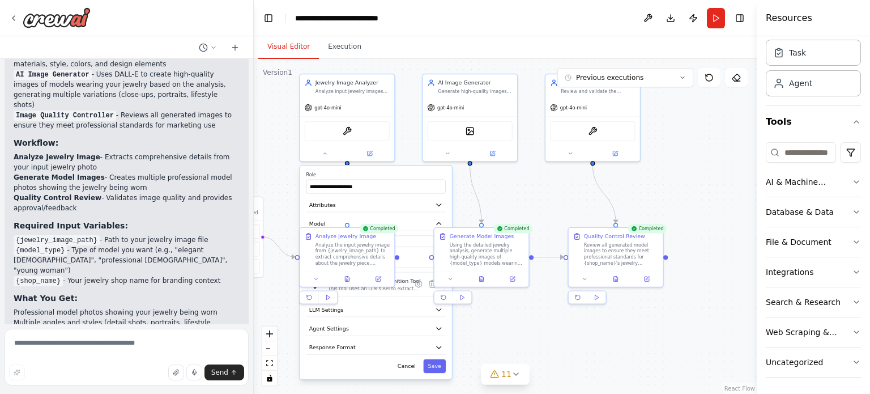
click at [540, 210] on div ".deletable-edge-delete-btn { width: 20px; height: 20px; border: 0px solid #ffff…" at bounding box center [505, 226] width 503 height 335
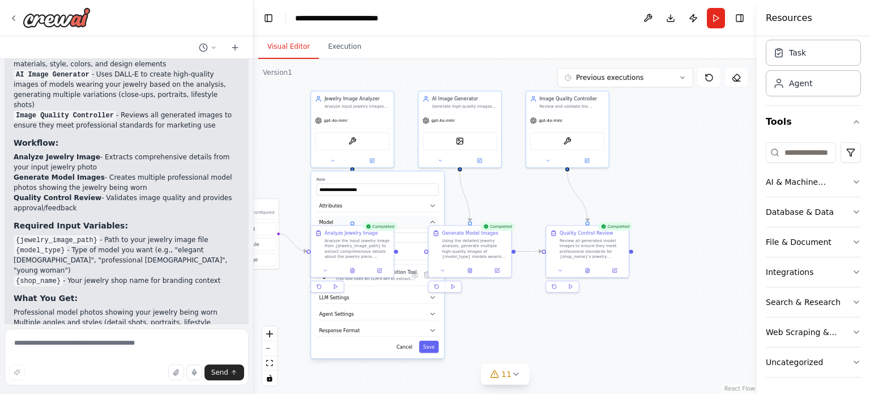
click at [421, 218] on button "Model" at bounding box center [378, 222] width 122 height 12
click at [324, 273] on button at bounding box center [325, 269] width 23 height 8
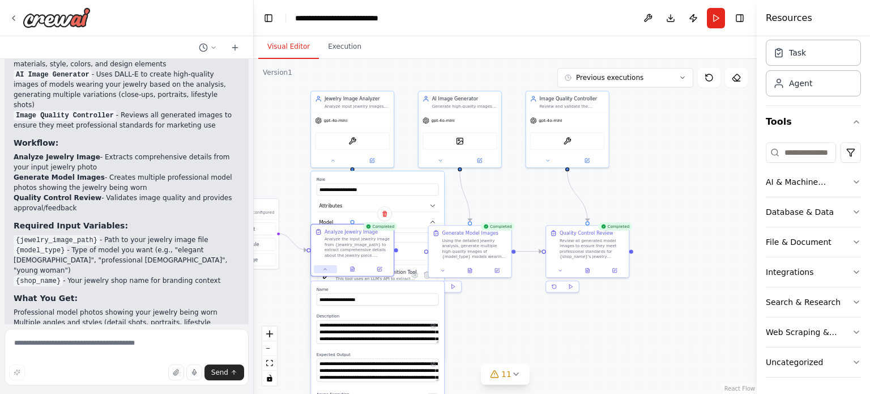
click at [324, 273] on button at bounding box center [325, 269] width 23 height 8
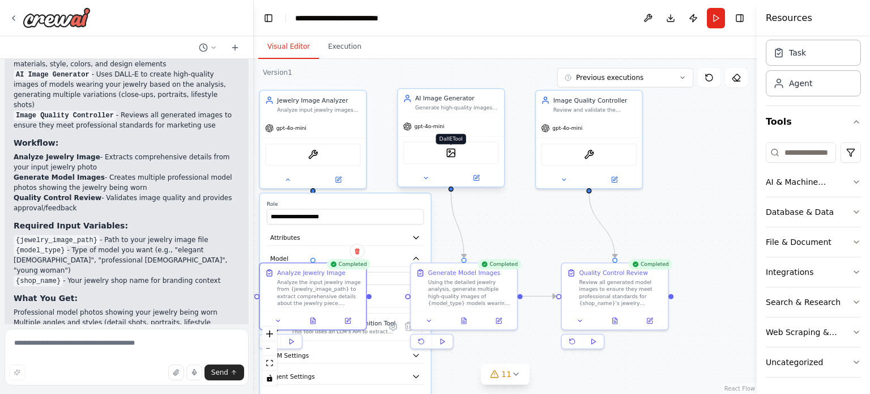
click at [449, 156] on img at bounding box center [451, 153] width 10 height 10
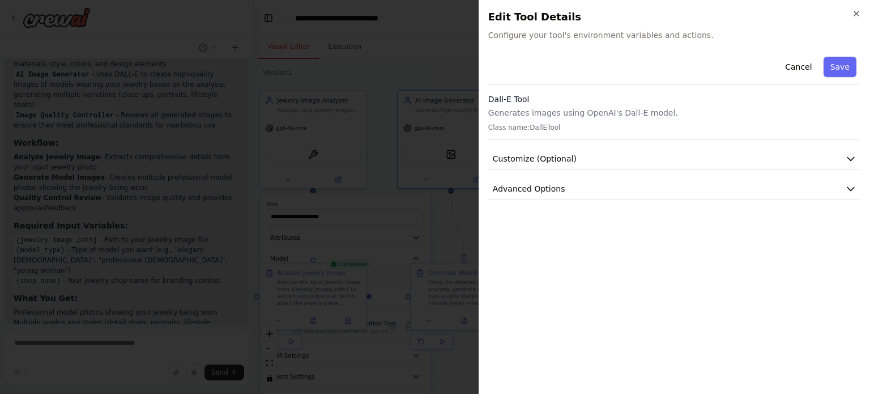
click at [635, 102] on h3 "Dall-E Tool" at bounding box center [674, 98] width 373 height 11
click at [834, 63] on button "Save" at bounding box center [840, 67] width 33 height 20
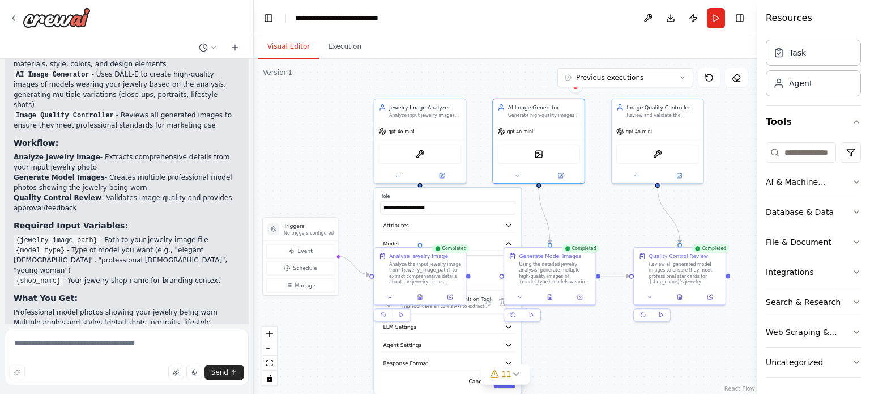
drag, startPoint x: 501, startPoint y: 208, endPoint x: 588, endPoint y: 199, distance: 87.1
click at [588, 199] on div ".deletable-edge-delete-btn { width: 20px; height: 20px; border: 0px solid #ffff…" at bounding box center [505, 226] width 503 height 335
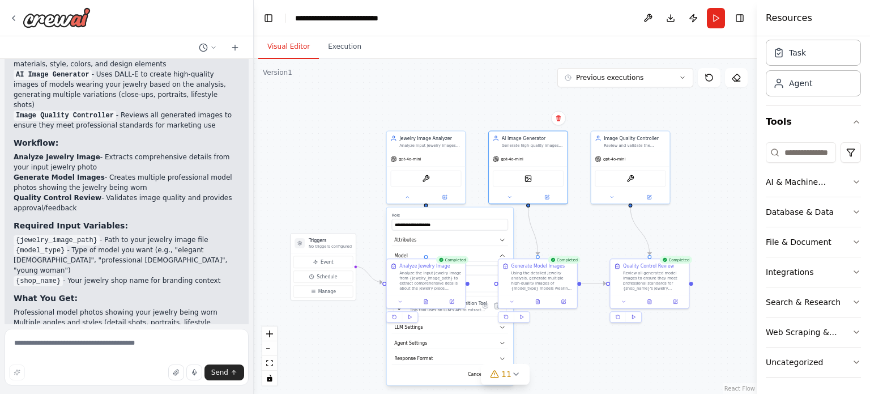
drag, startPoint x: 458, startPoint y: 316, endPoint x: 334, endPoint y: 358, distance: 130.8
click at [334, 358] on div ".deletable-edge-delete-btn { width: 20px; height: 20px; border: 0px solid #ffff…" at bounding box center [505, 226] width 503 height 335
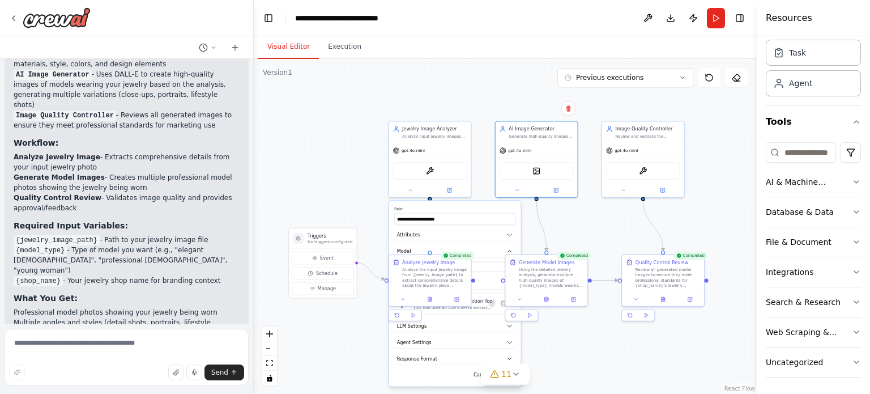
click at [439, 96] on div ".deletable-edge-delete-btn { width: 20px; height: 20px; border: 0px solid #ffff…" at bounding box center [505, 226] width 503 height 335
